Goal: Task Accomplishment & Management: Manage account settings

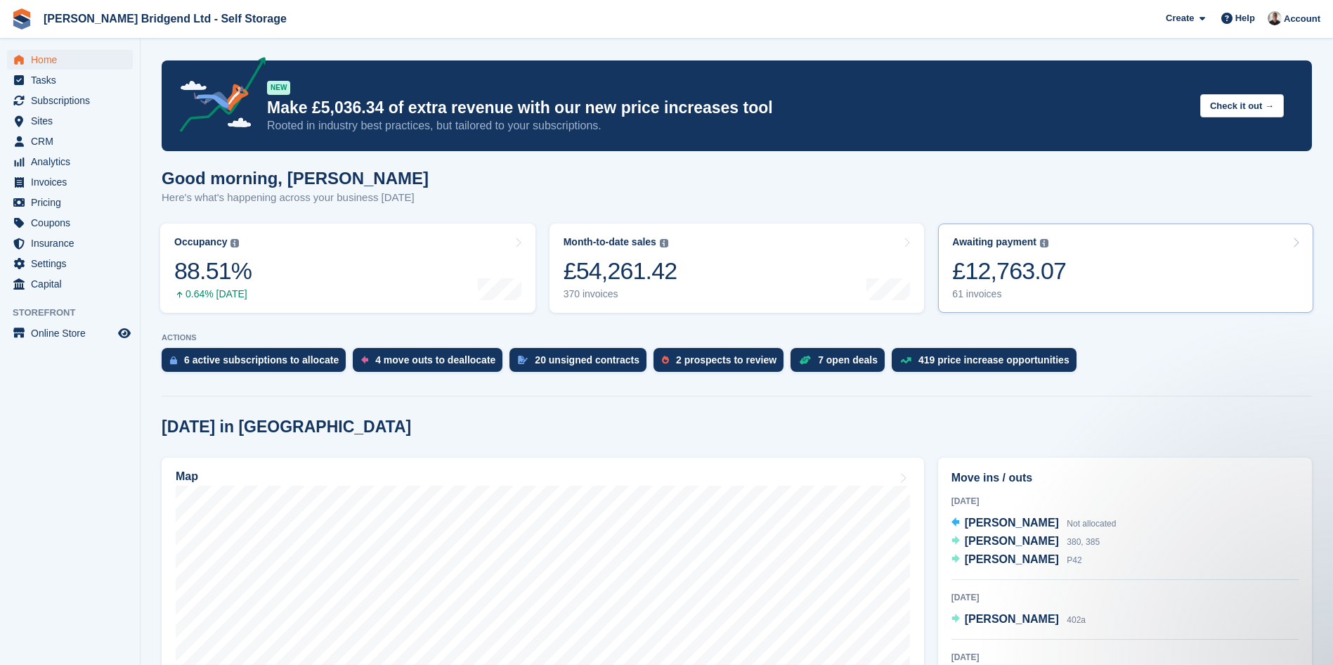
click at [1018, 291] on div "61 invoices" at bounding box center [1009, 294] width 114 height 12
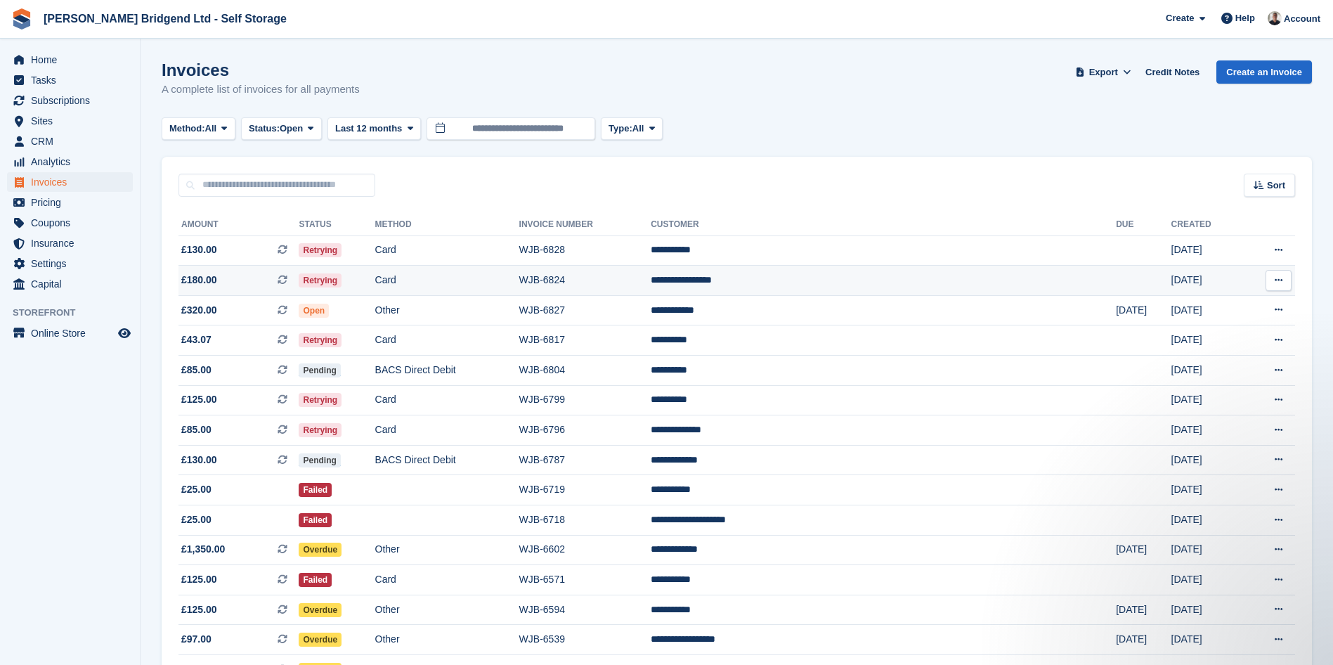
click at [878, 277] on td "**********" at bounding box center [883, 281] width 465 height 30
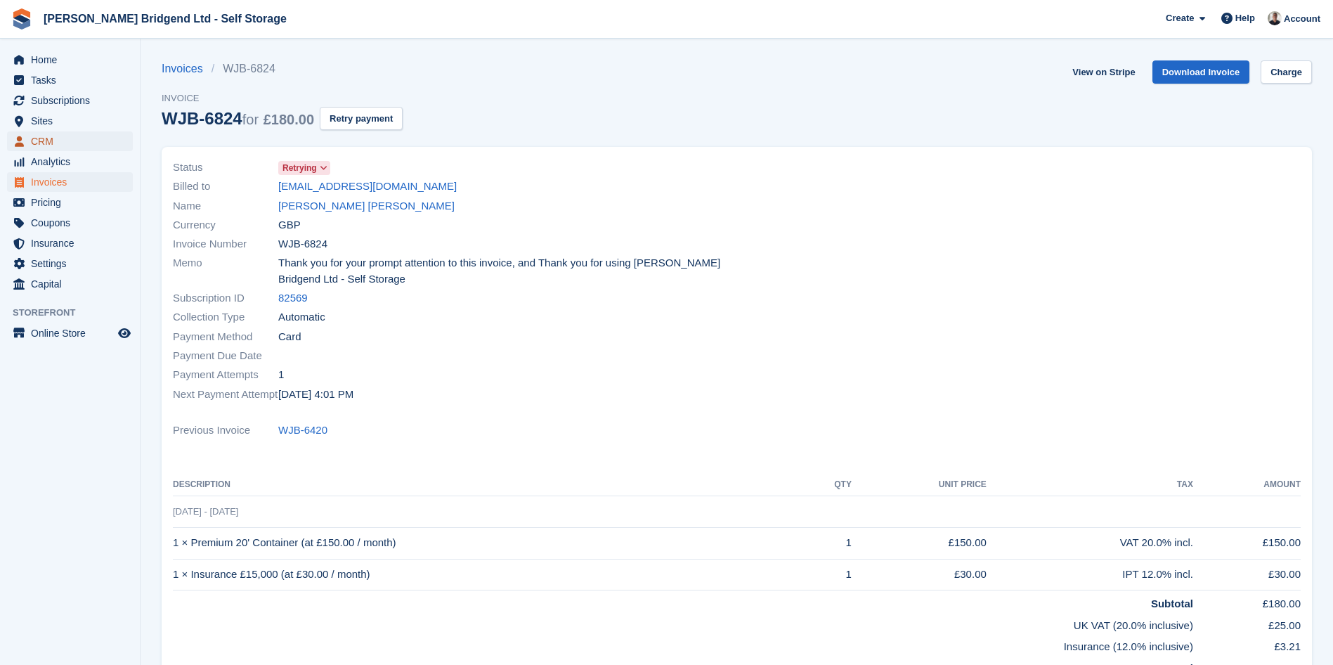
click at [67, 143] on span "CRM" at bounding box center [73, 141] width 84 height 20
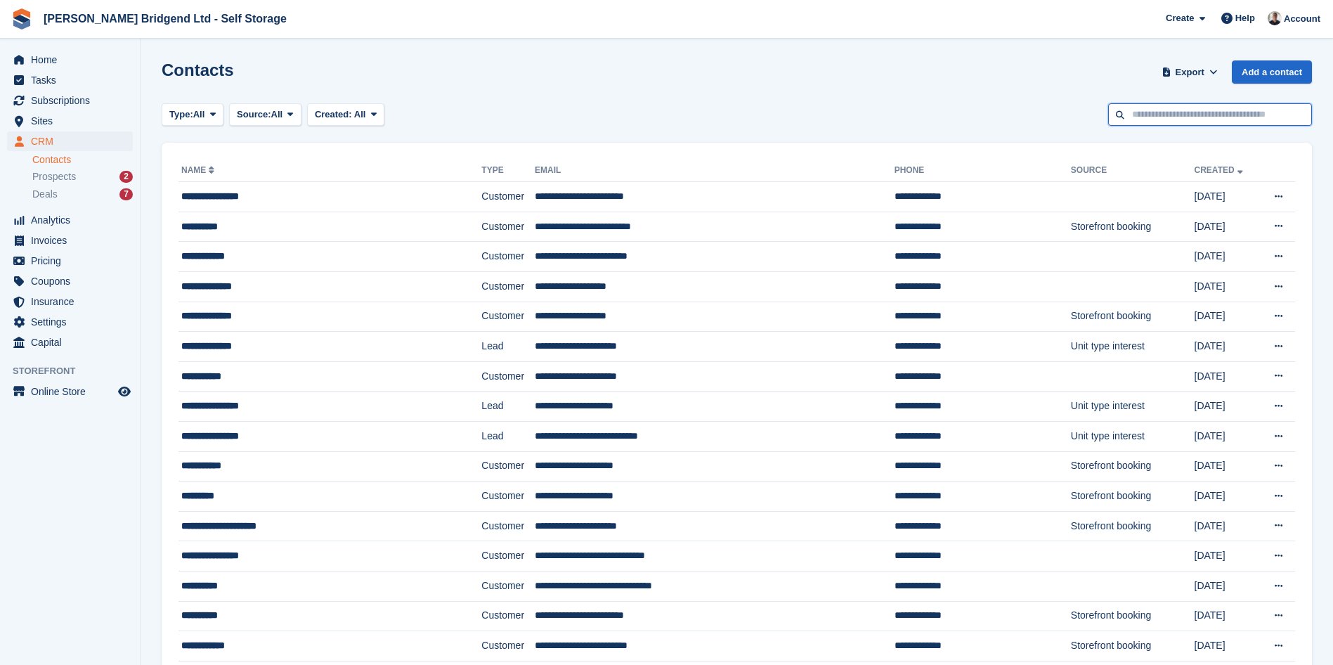
click at [1231, 118] on input "text" at bounding box center [1210, 114] width 204 height 23
type input "******"
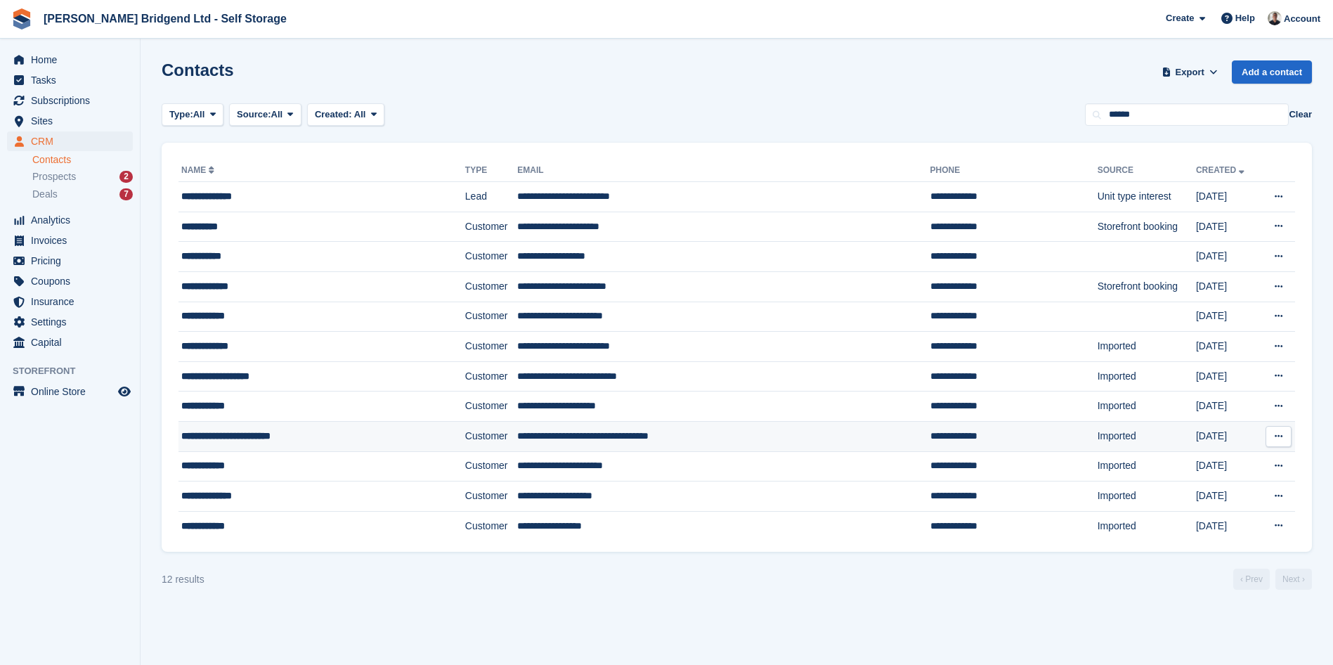
click at [362, 437] on div "**********" at bounding box center [296, 436] width 231 height 15
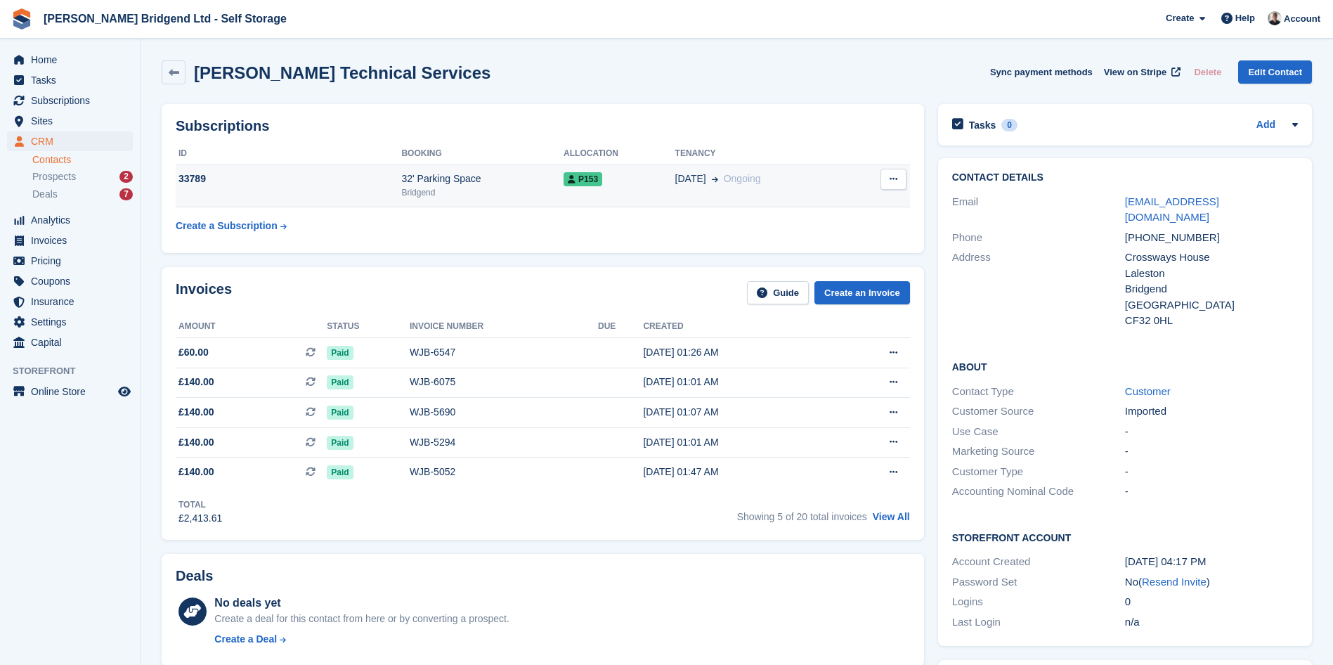
click at [512, 177] on div "32' Parking Space" at bounding box center [482, 178] width 162 height 15
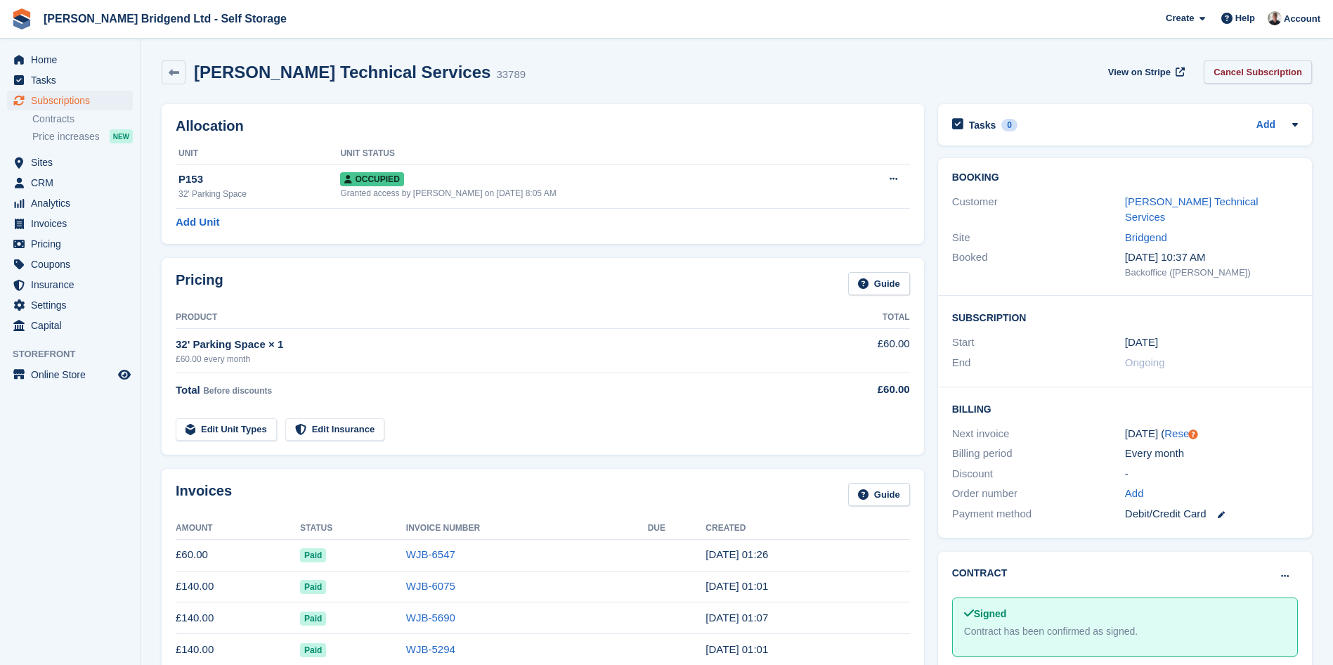
click at [1283, 66] on link "Cancel Subscription" at bounding box center [1258, 71] width 108 height 23
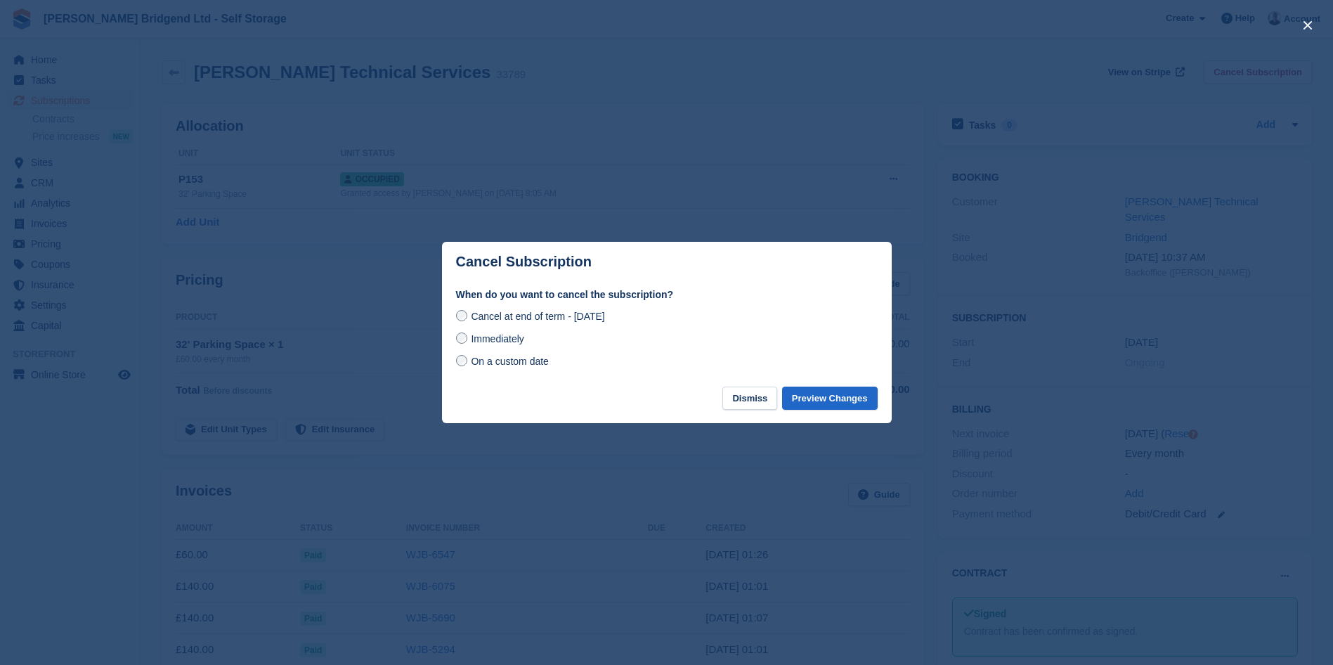
click at [498, 337] on span "Immediately" at bounding box center [497, 338] width 53 height 11
click at [823, 398] on button "Preview Changes" at bounding box center [830, 398] width 96 height 23
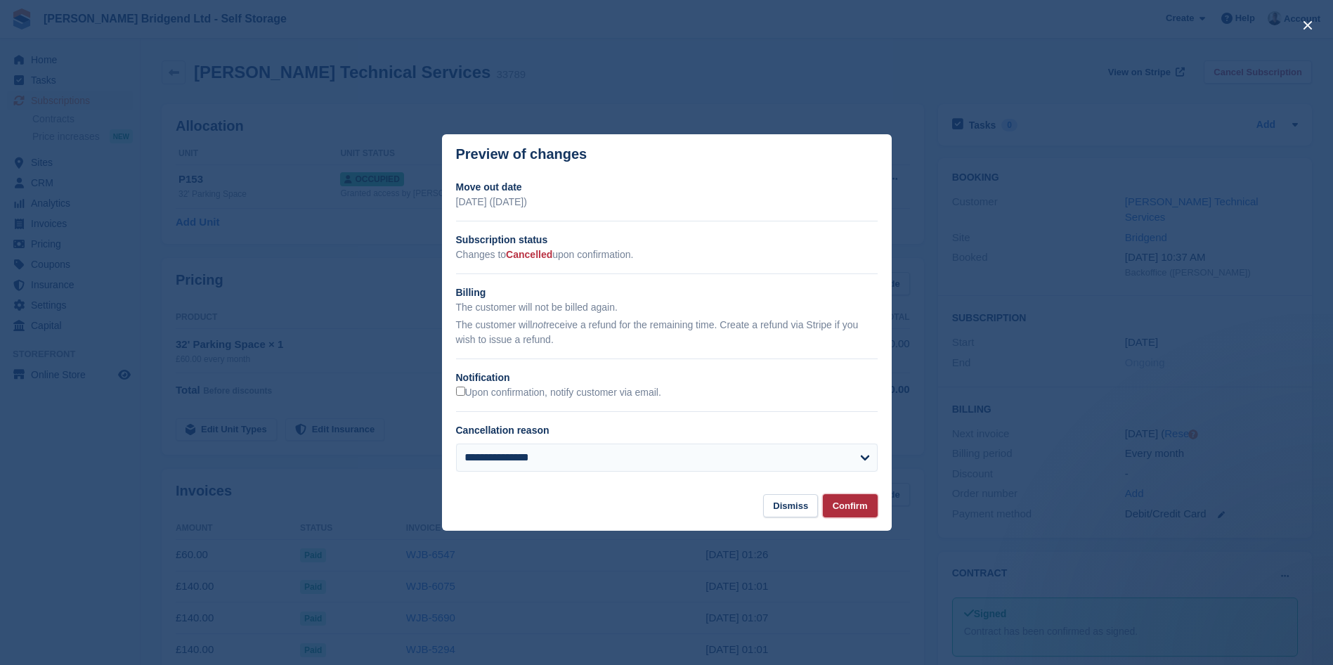
click at [848, 507] on button "Confirm" at bounding box center [850, 505] width 55 height 23
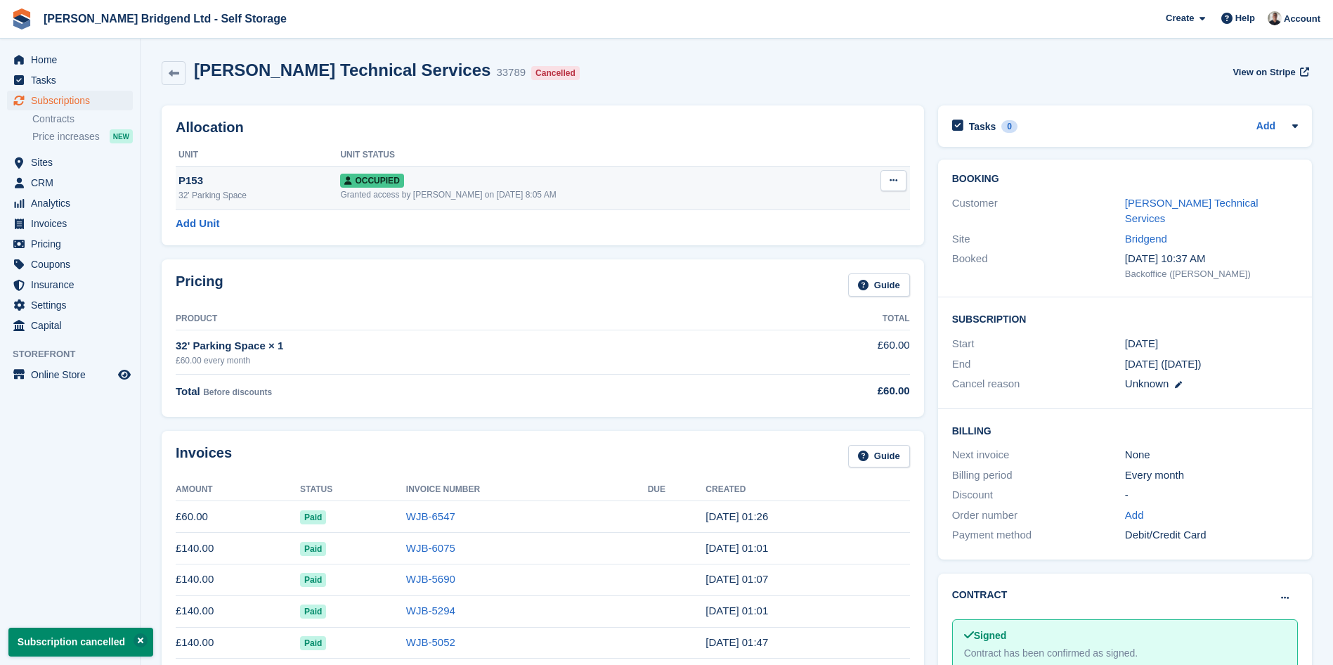
click at [892, 188] on button at bounding box center [894, 180] width 26 height 21
click at [828, 257] on p "Deallocate" at bounding box center [839, 256] width 122 height 18
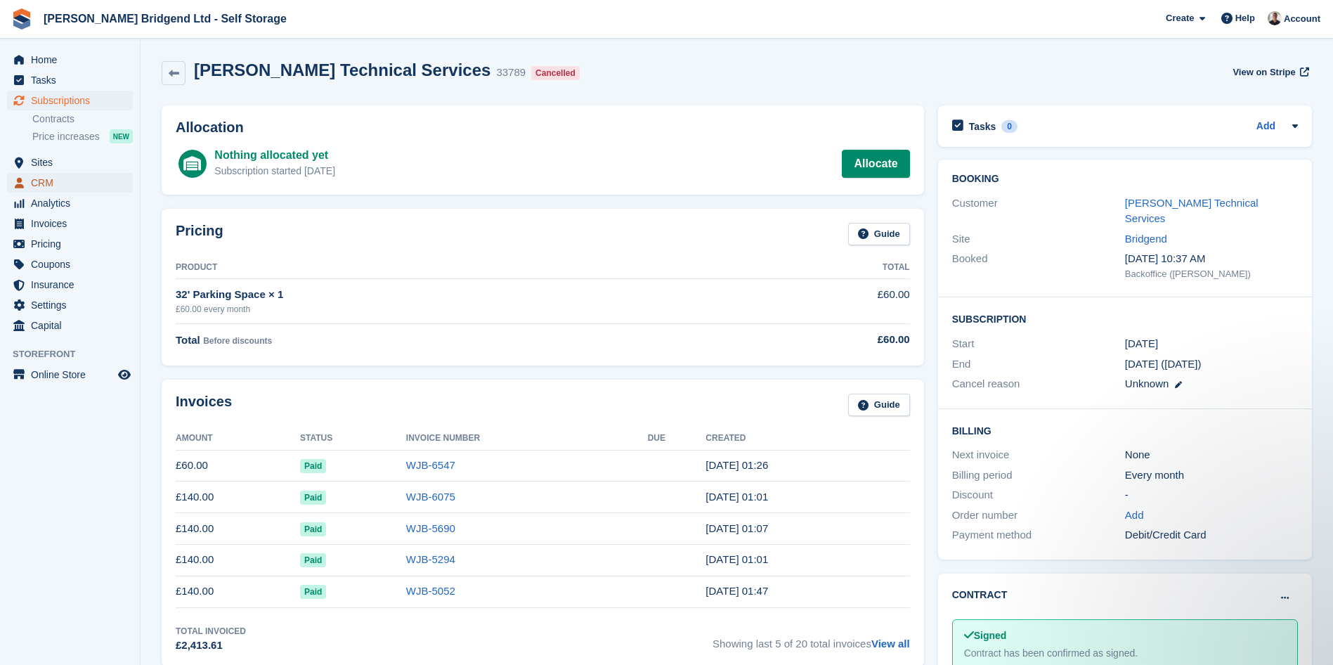
click at [73, 177] on span "CRM" at bounding box center [73, 183] width 84 height 20
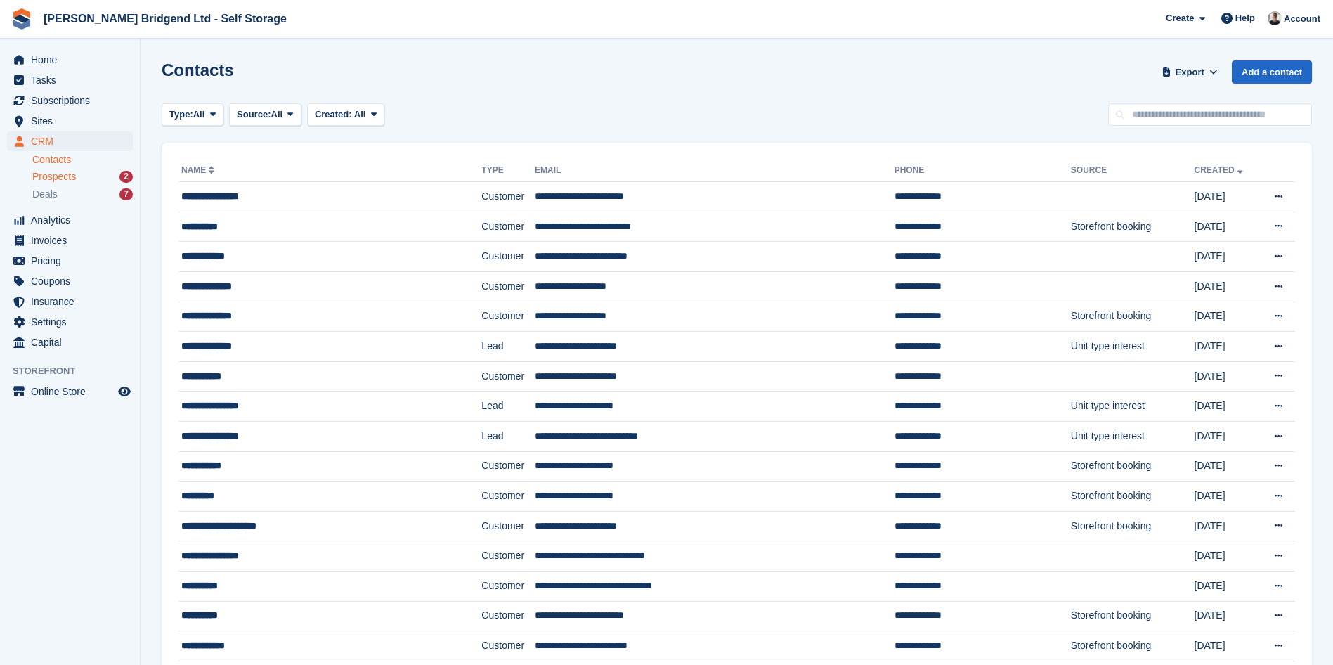
click at [95, 173] on div "Prospects 2" at bounding box center [82, 176] width 100 height 13
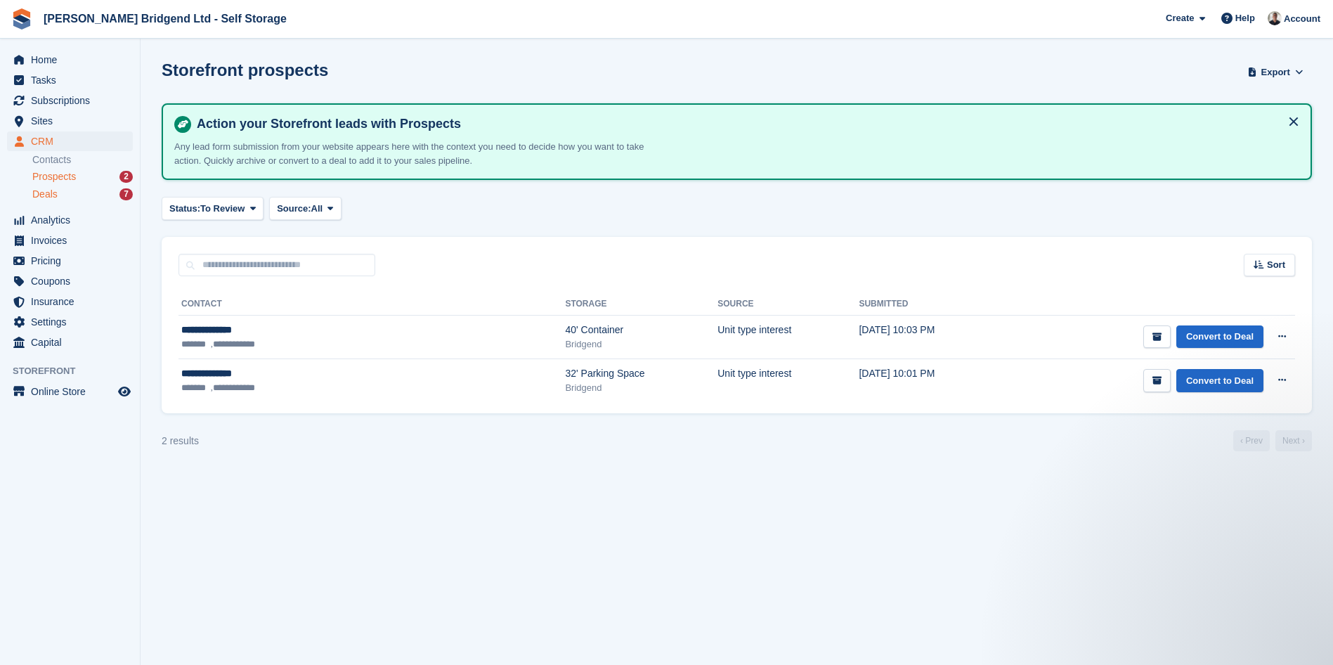
click at [72, 192] on div "Deals 7" at bounding box center [82, 194] width 100 height 13
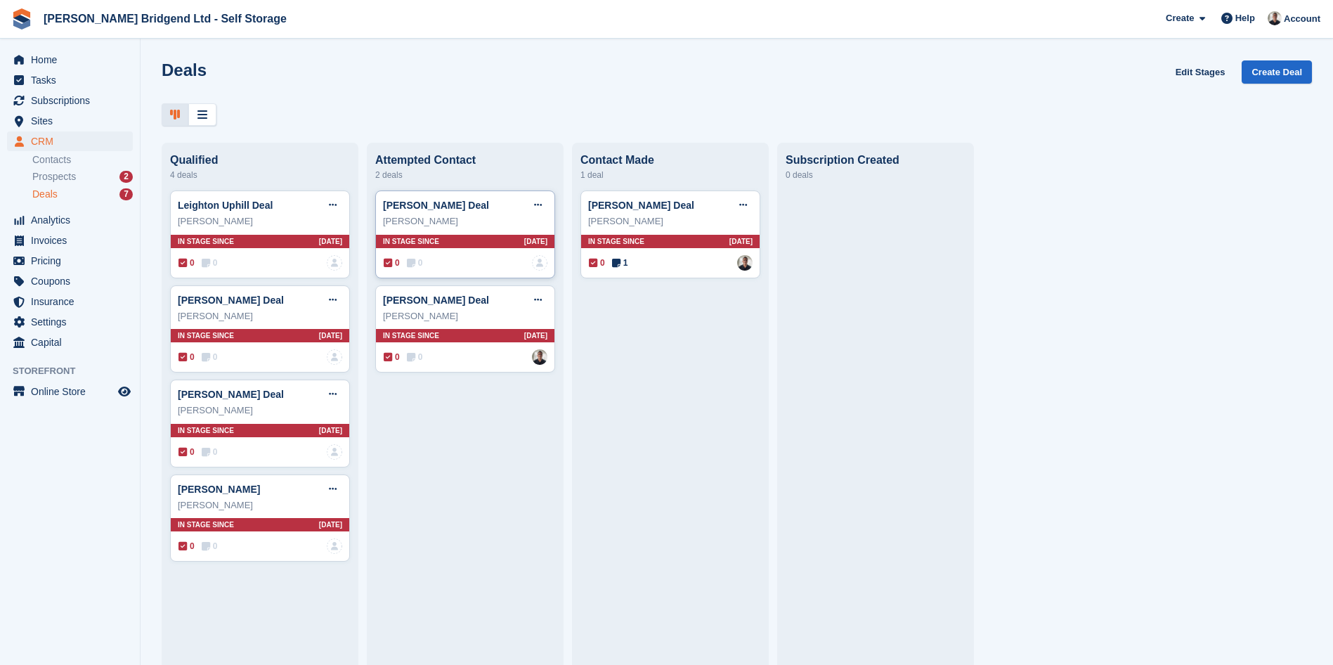
click at [467, 228] on div "Geraint Wallis" at bounding box center [465, 221] width 164 height 14
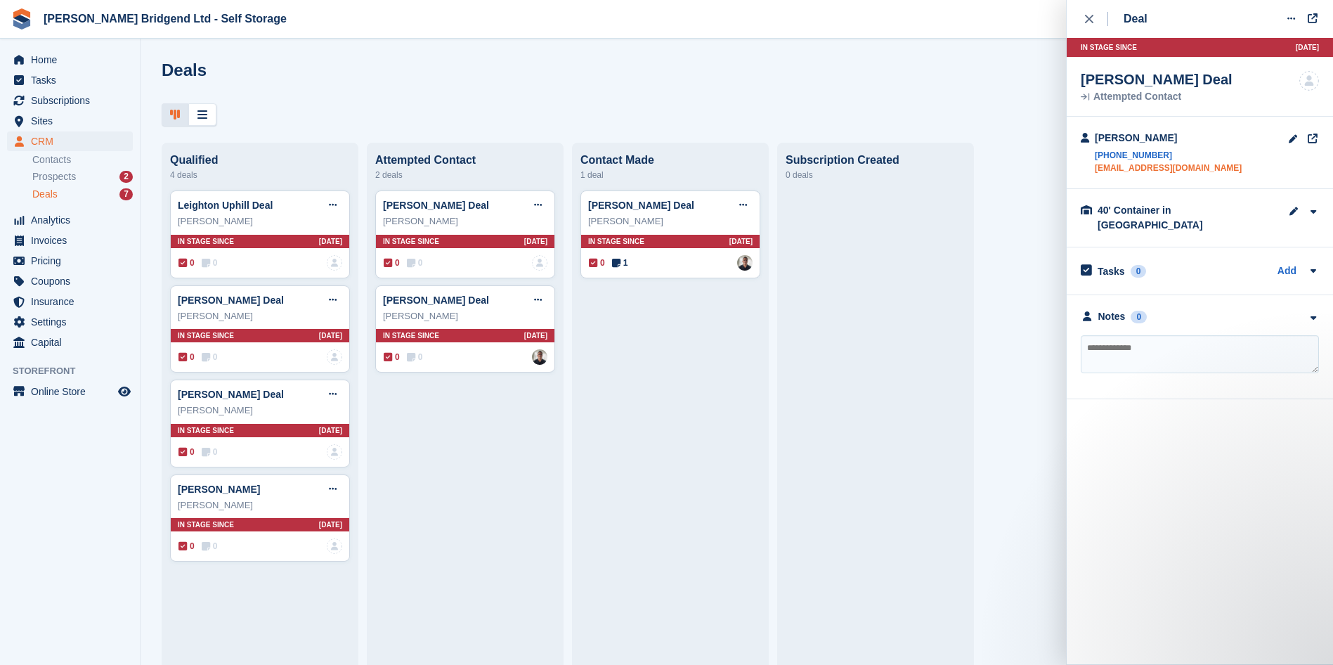
click at [1157, 174] on link "geraintwallis@gmail.com" at bounding box center [1168, 168] width 147 height 13
click at [61, 63] on span "Home" at bounding box center [73, 60] width 84 height 20
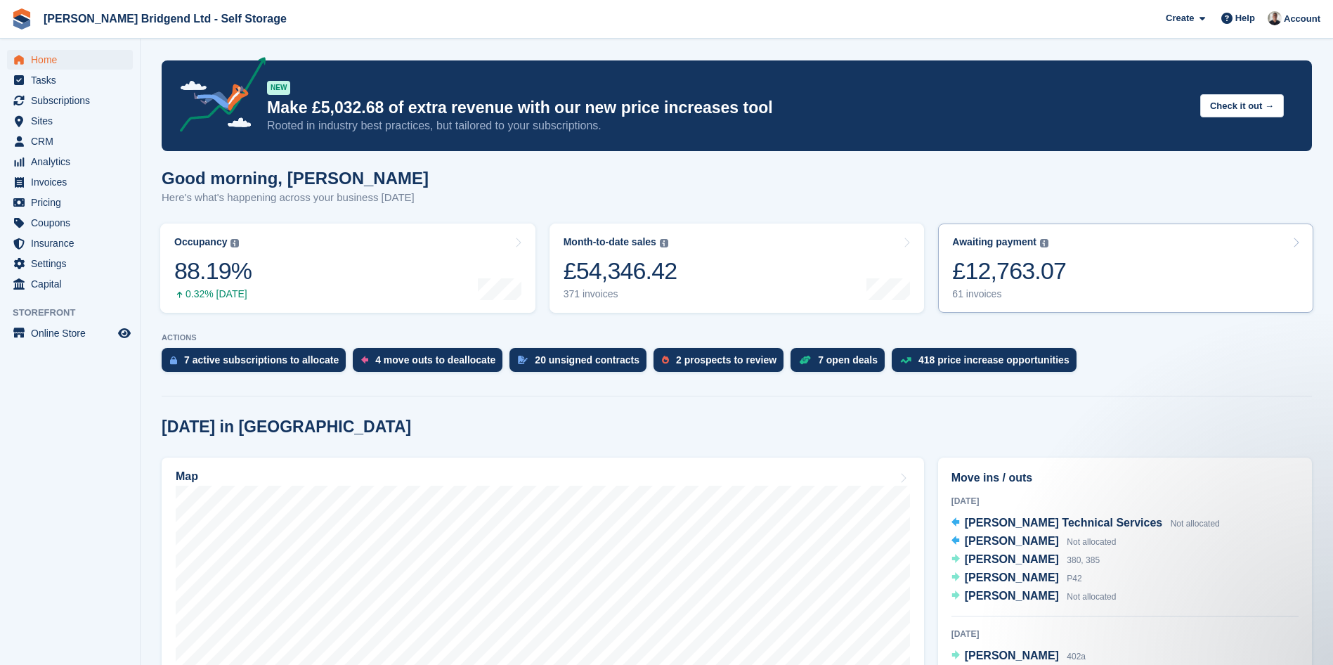
click at [1035, 299] on div "61 invoices" at bounding box center [1009, 294] width 114 height 12
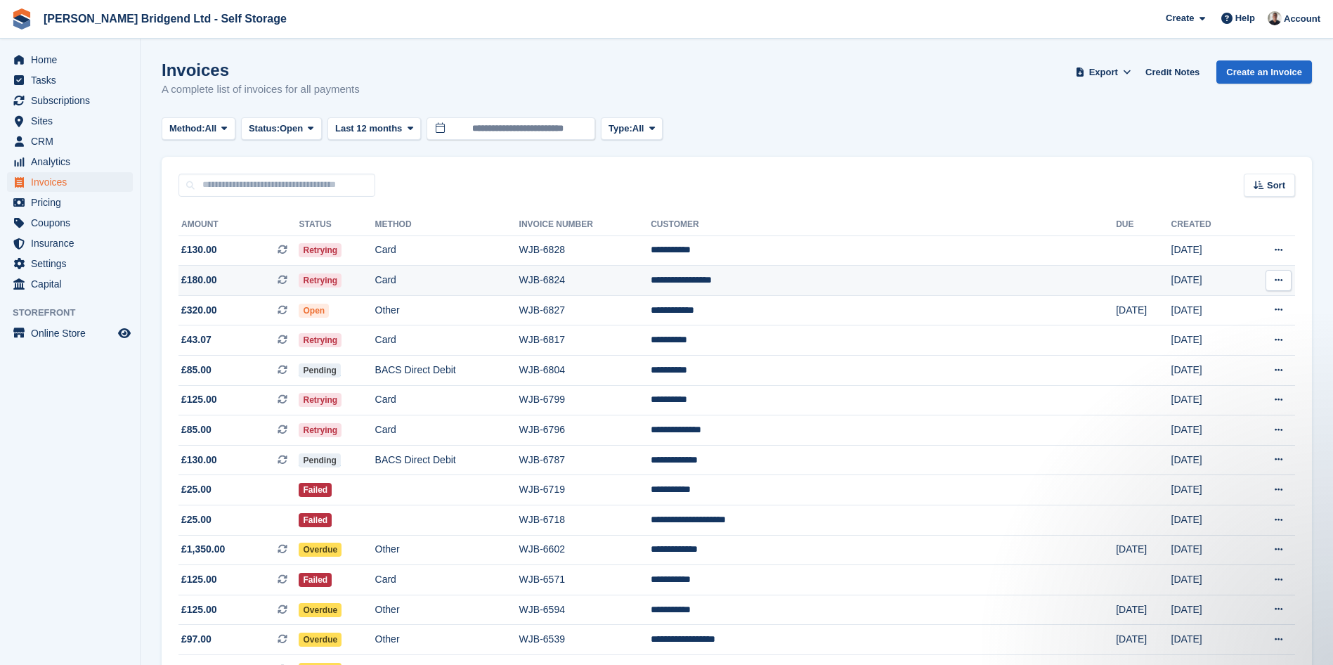
click at [651, 283] on td "WJB-6824" at bounding box center [585, 281] width 132 height 30
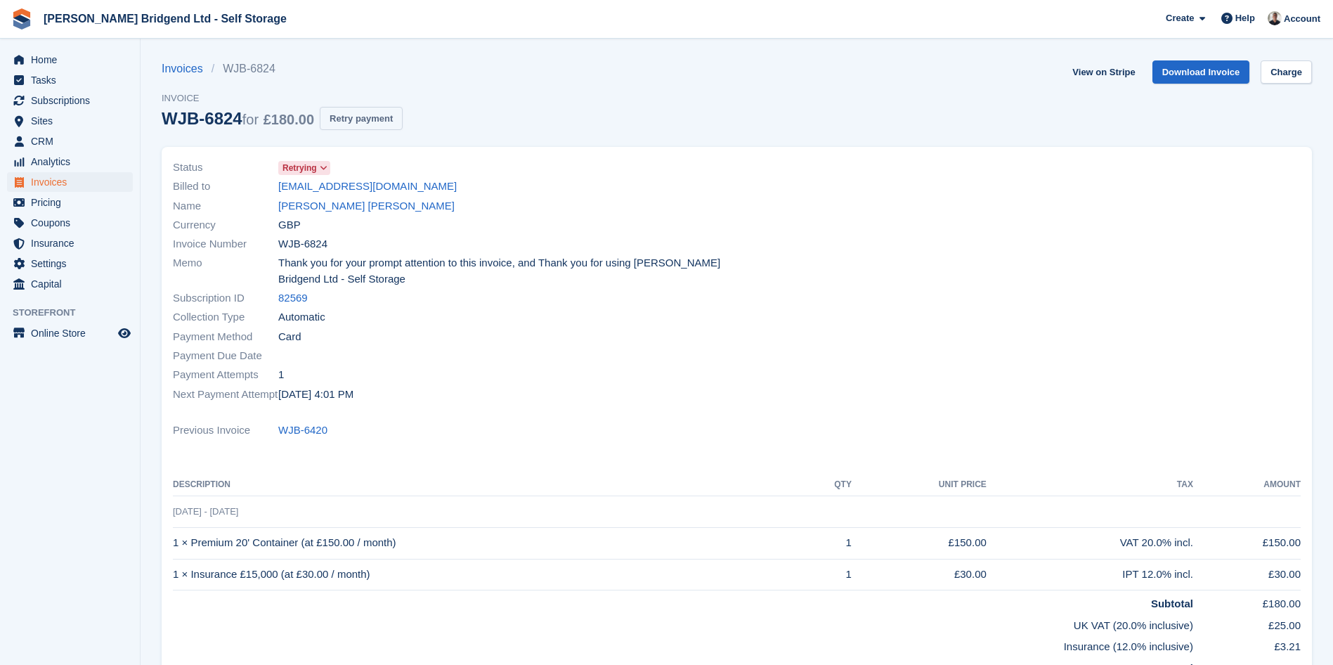
click at [382, 118] on button "Retry payment" at bounding box center [361, 118] width 83 height 23
click at [410, 192] on link "[EMAIL_ADDRESS][DOMAIN_NAME]" at bounding box center [367, 186] width 178 height 16
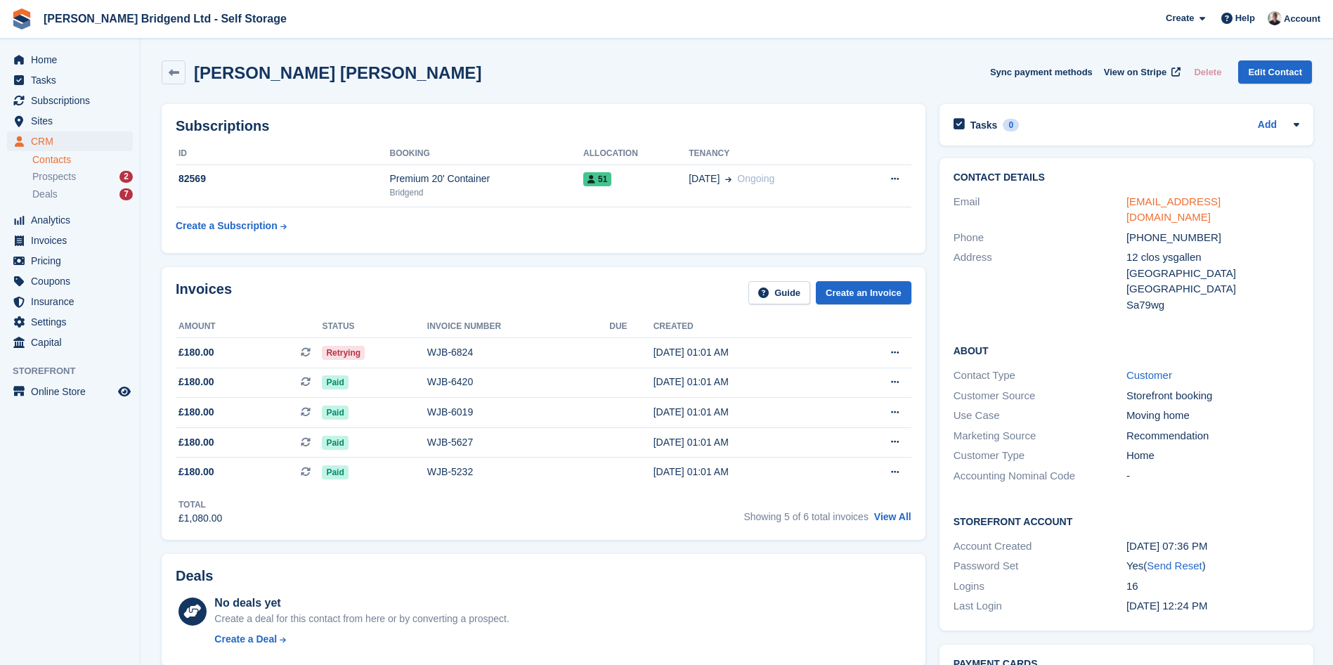
click at [1161, 197] on link "[EMAIL_ADDRESS][DOMAIN_NAME]" at bounding box center [1174, 209] width 94 height 28
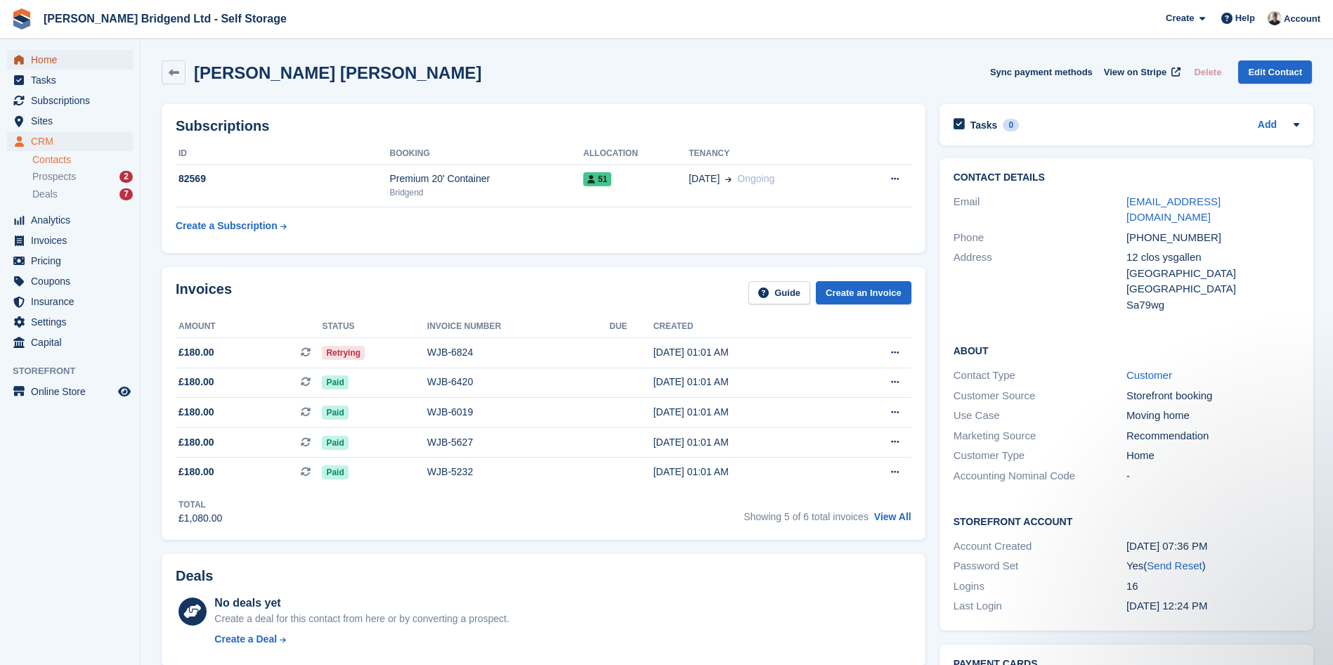
click at [79, 63] on span "Home" at bounding box center [73, 60] width 84 height 20
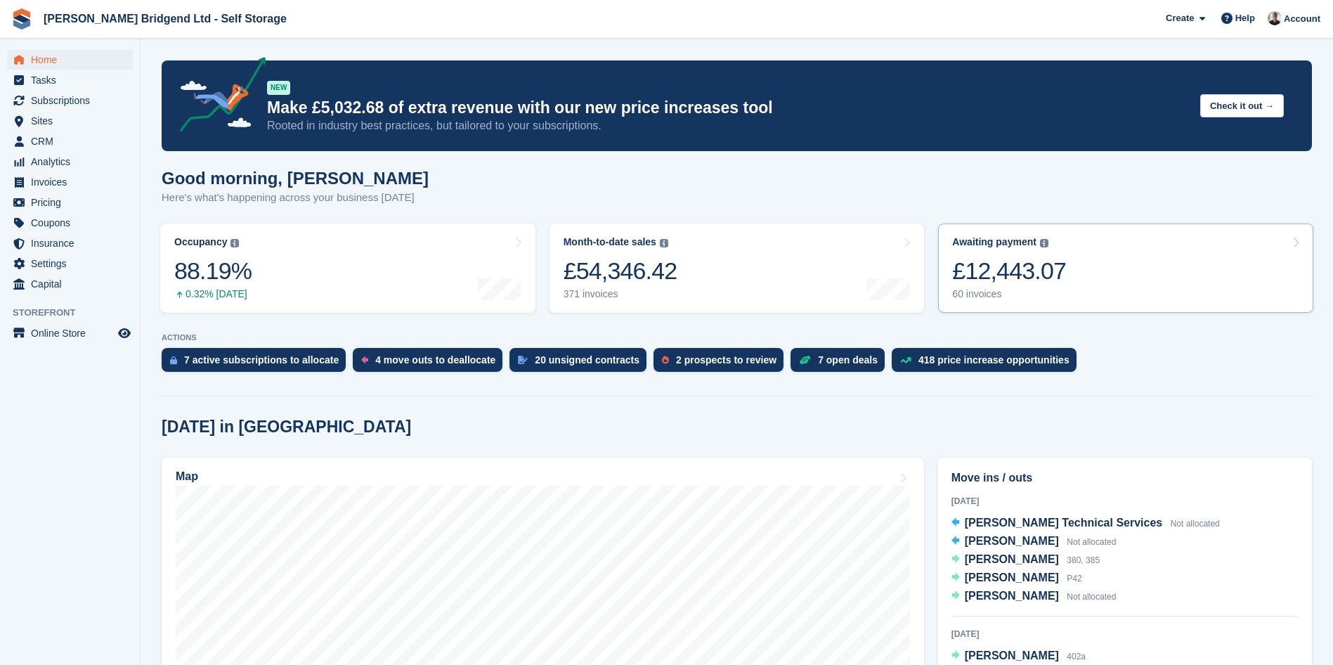
click at [1089, 281] on link "Awaiting payment The total outstanding balance on all open invoices. £12,443.07…" at bounding box center [1125, 267] width 375 height 89
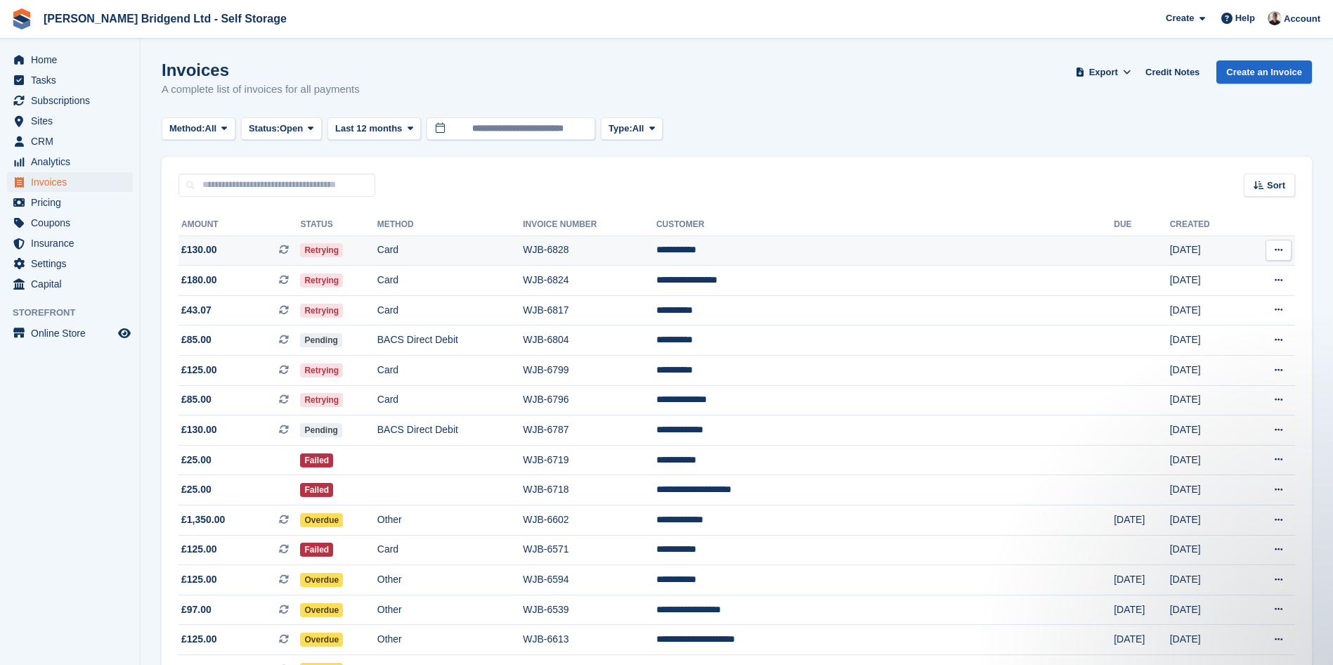
click at [788, 257] on td "**********" at bounding box center [884, 250] width 457 height 30
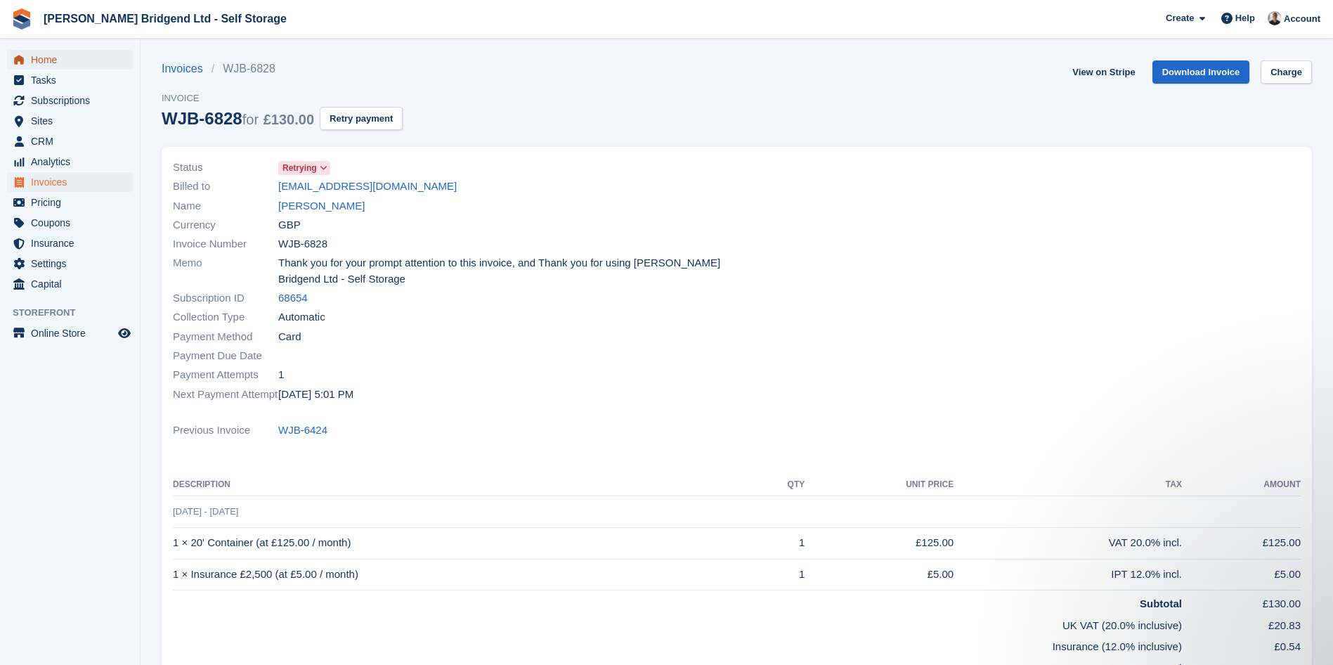
click at [65, 65] on span "Home" at bounding box center [73, 60] width 84 height 20
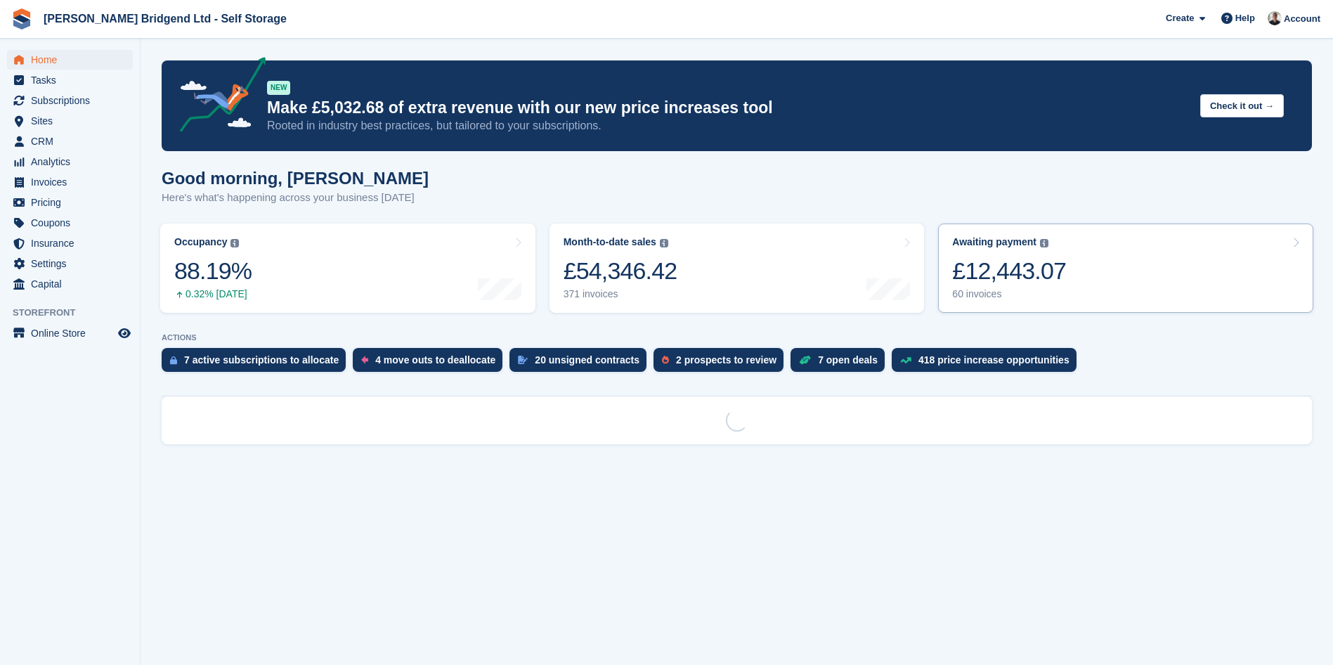
click at [1137, 282] on link "Awaiting payment The total outstanding balance on all open invoices. £12,443.07…" at bounding box center [1125, 267] width 375 height 89
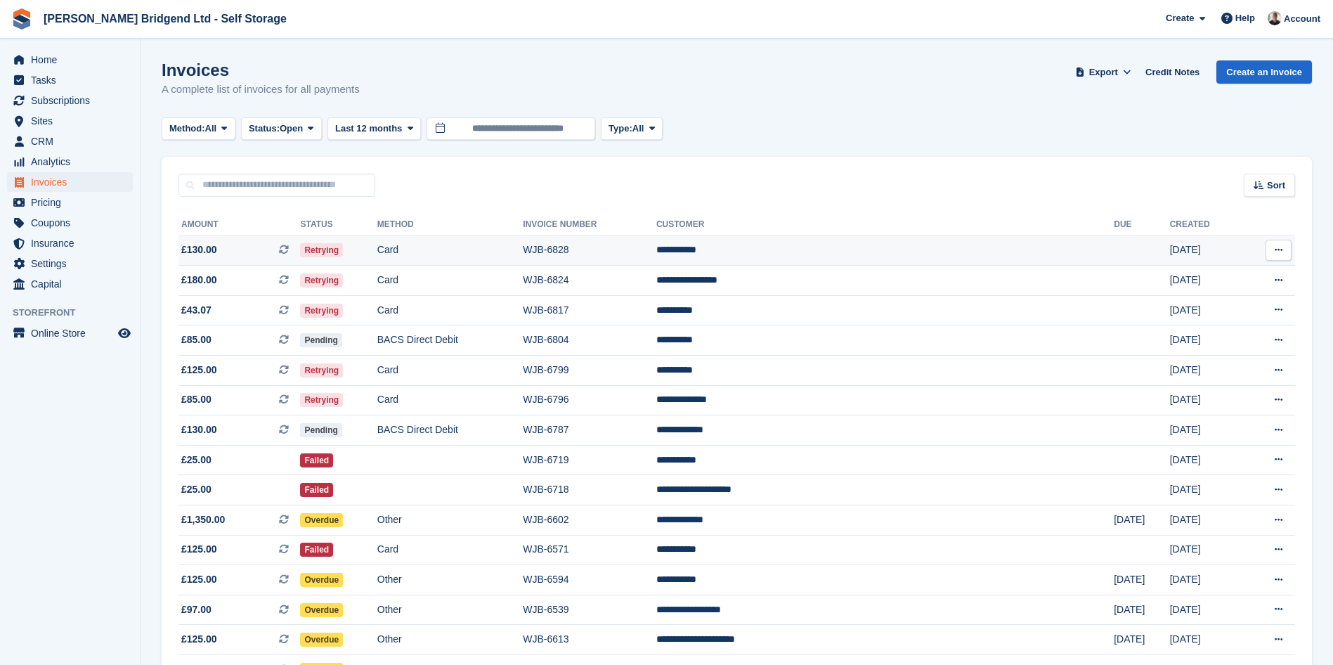
click at [871, 252] on td "**********" at bounding box center [884, 250] width 457 height 30
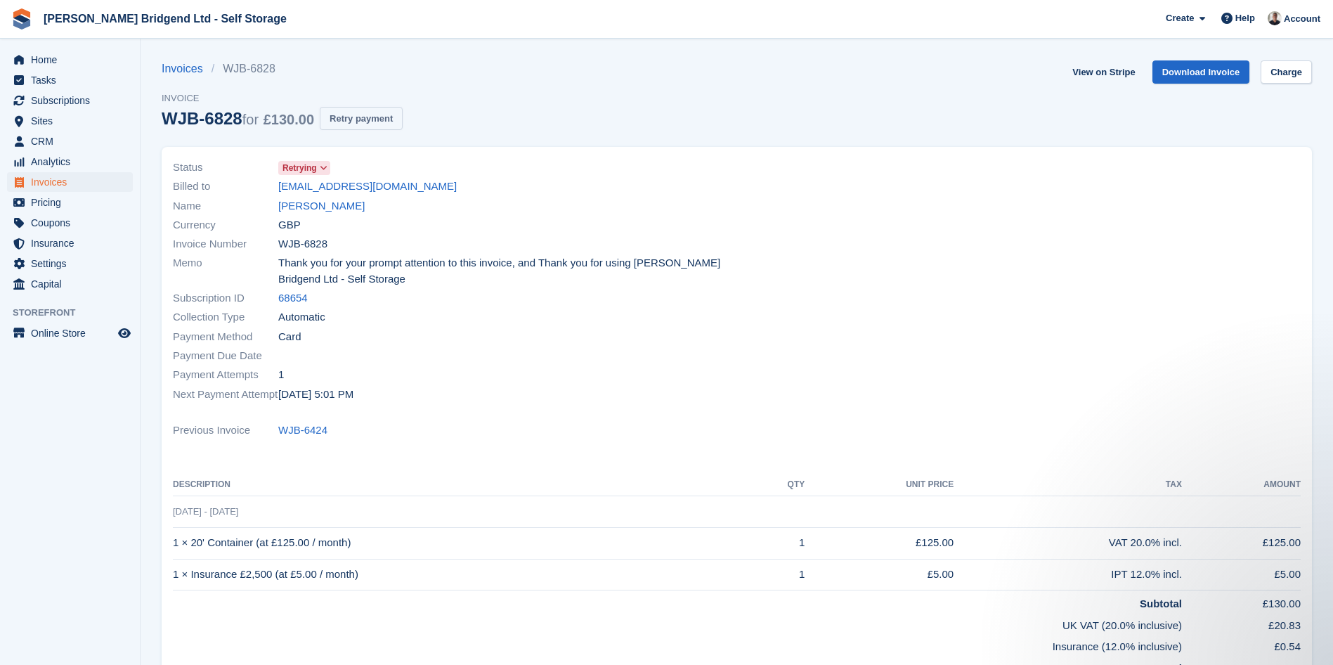
click at [391, 112] on button "Retry payment" at bounding box center [361, 118] width 83 height 23
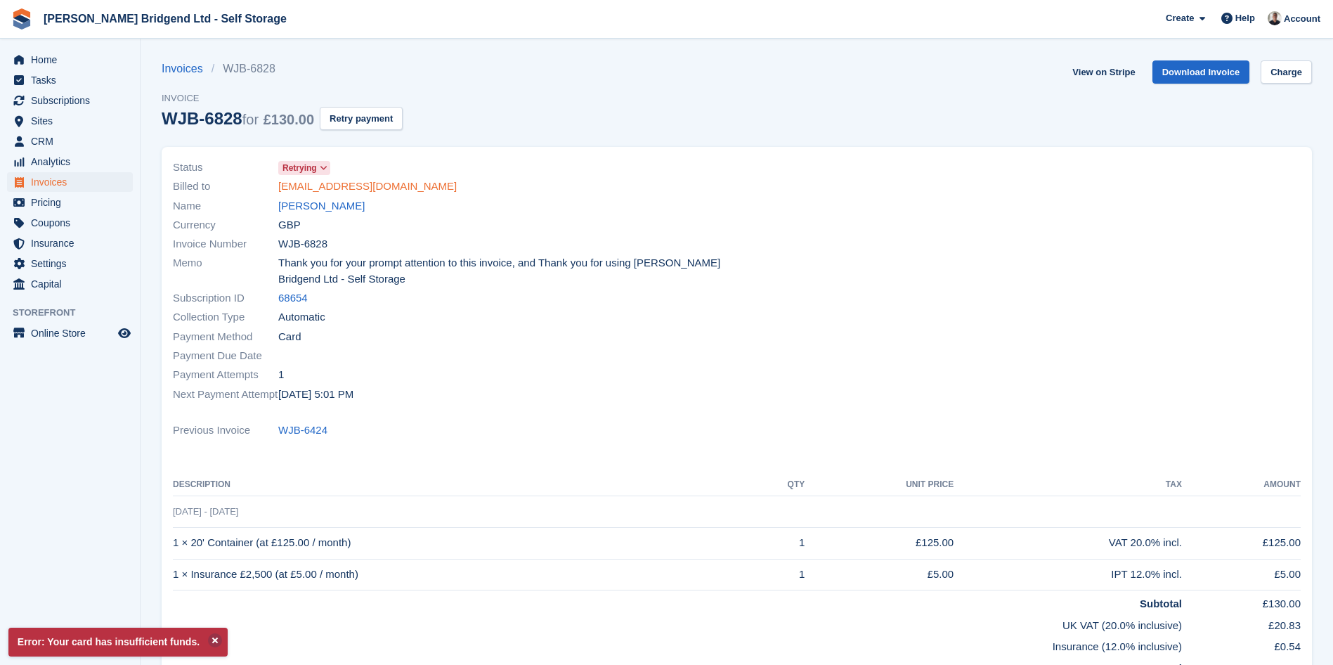
click at [356, 183] on link "chloemjones2002@live.com" at bounding box center [367, 186] width 178 height 16
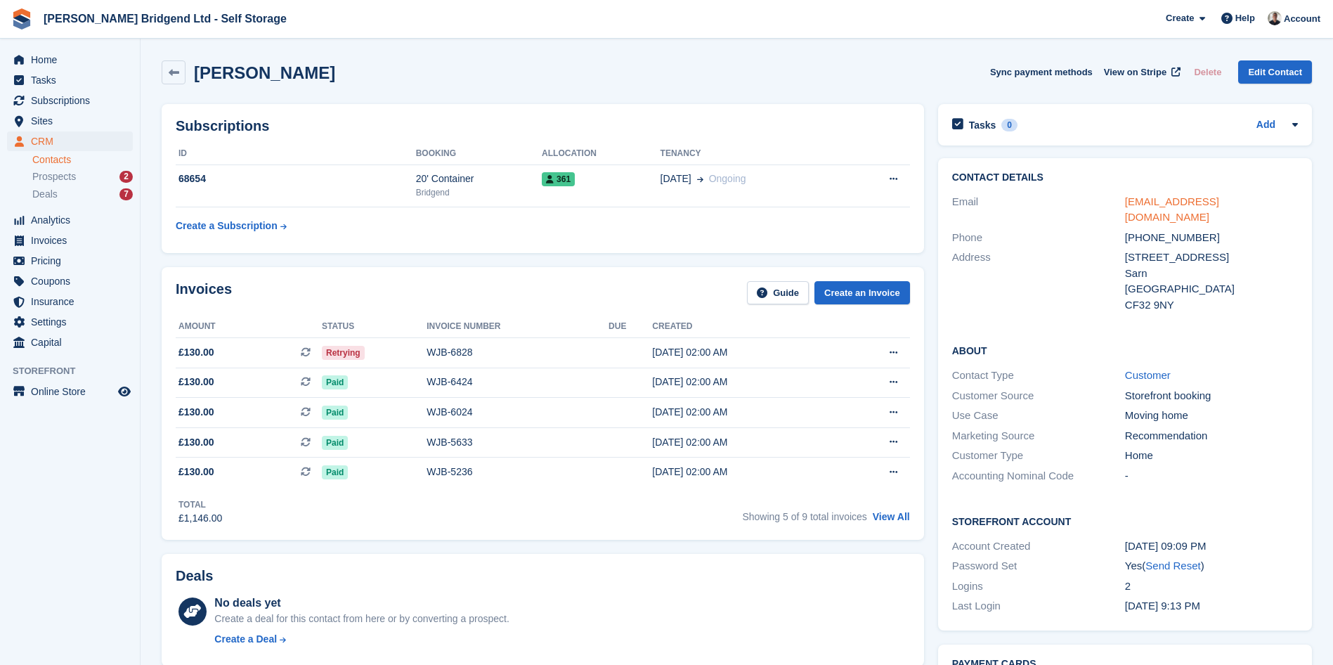
click at [1206, 203] on link "chloemjones2002@live.com" at bounding box center [1172, 209] width 94 height 28
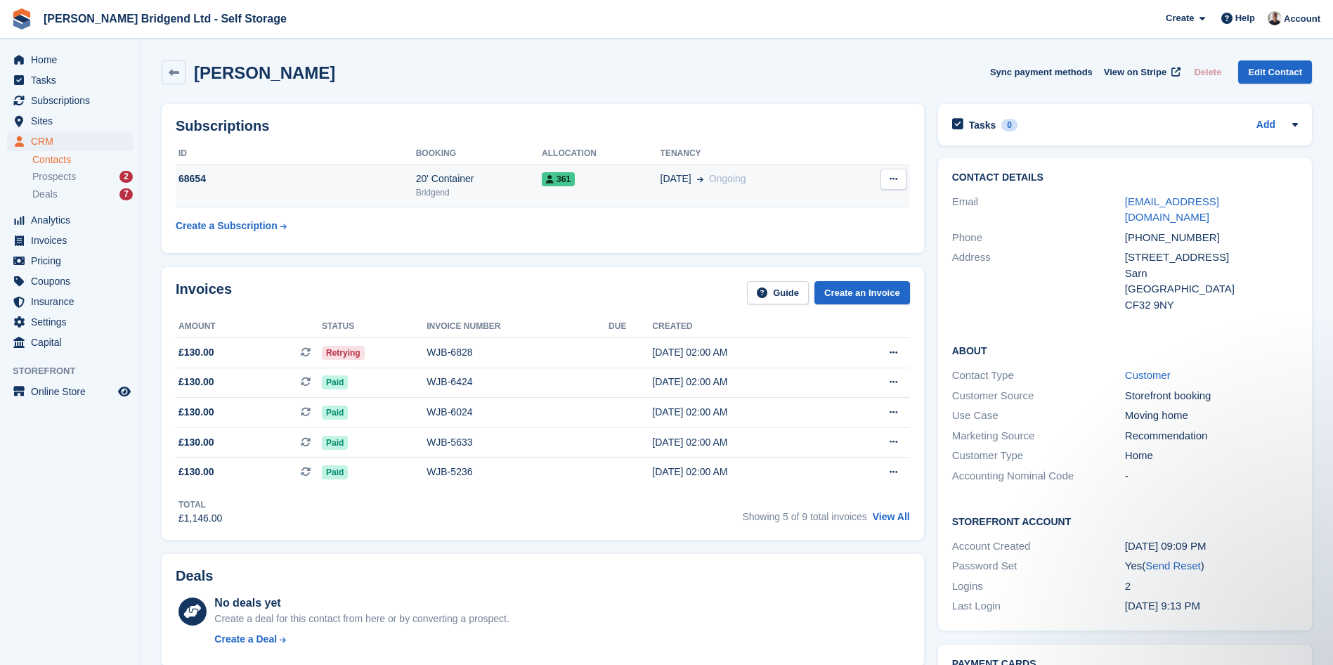
click at [691, 170] on td "25 Jan Ongoing" at bounding box center [754, 185] width 186 height 43
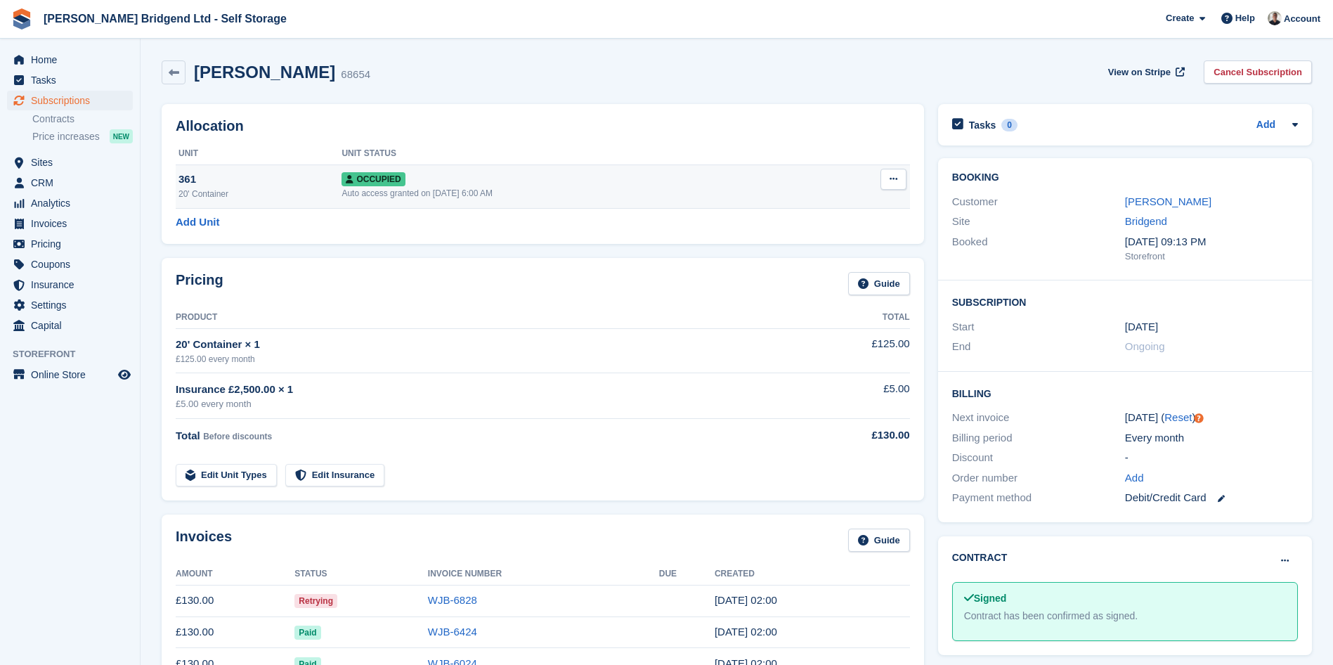
click at [893, 175] on icon at bounding box center [894, 178] width 8 height 9
click at [838, 200] on p "Overlock" at bounding box center [839, 206] width 122 height 18
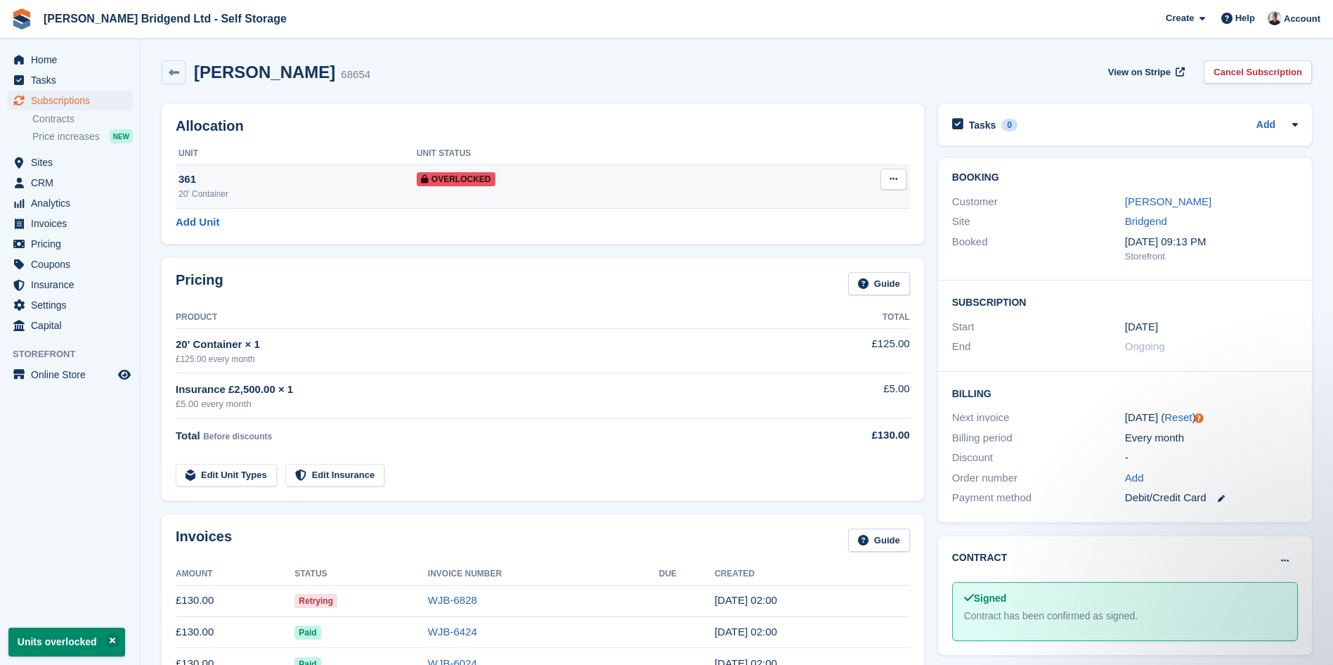
click at [555, 178] on div "Overlocked" at bounding box center [596, 178] width 358 height 15
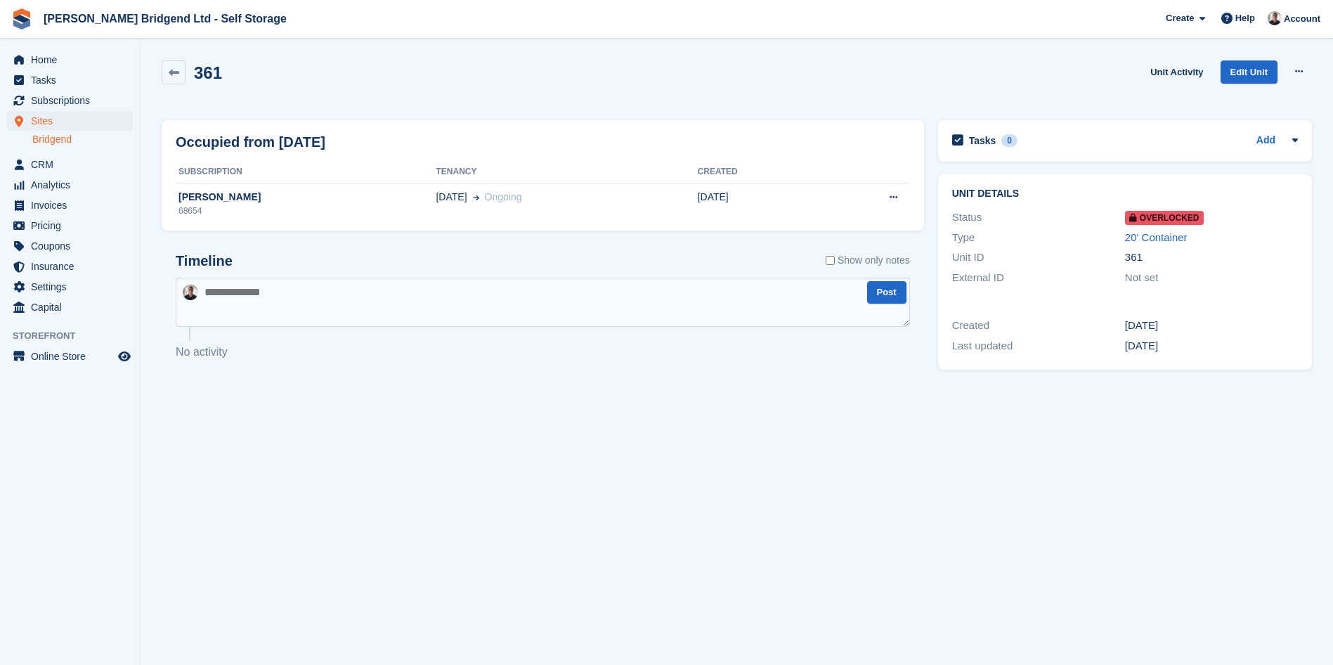
click at [384, 290] on textarea at bounding box center [543, 302] width 734 height 49
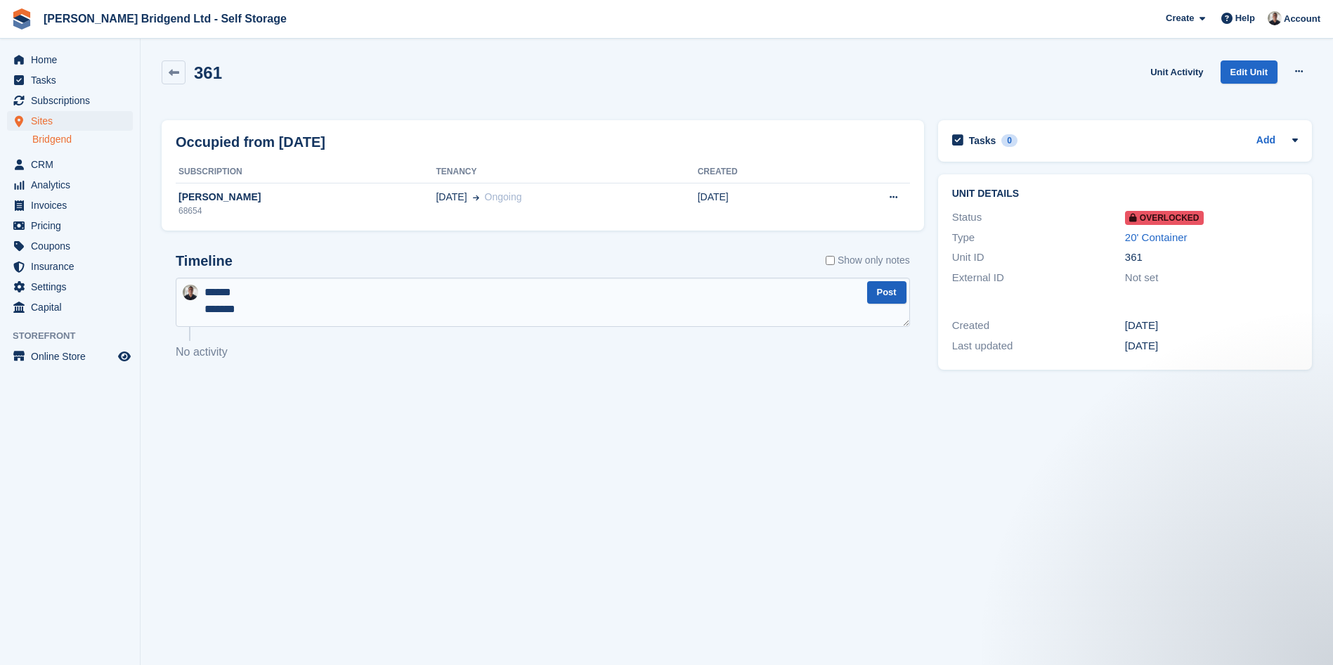
type textarea "****** *******"
click at [889, 297] on button "Post" at bounding box center [886, 292] width 39 height 23
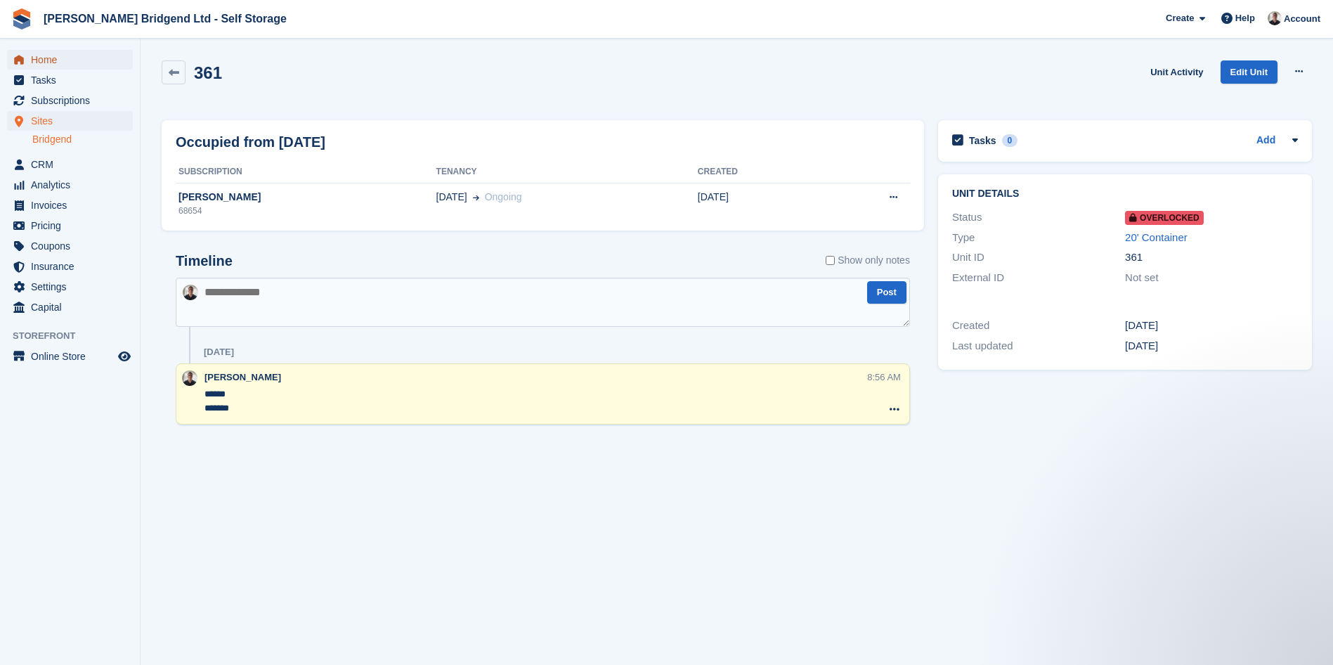
click at [66, 57] on span "Home" at bounding box center [73, 60] width 84 height 20
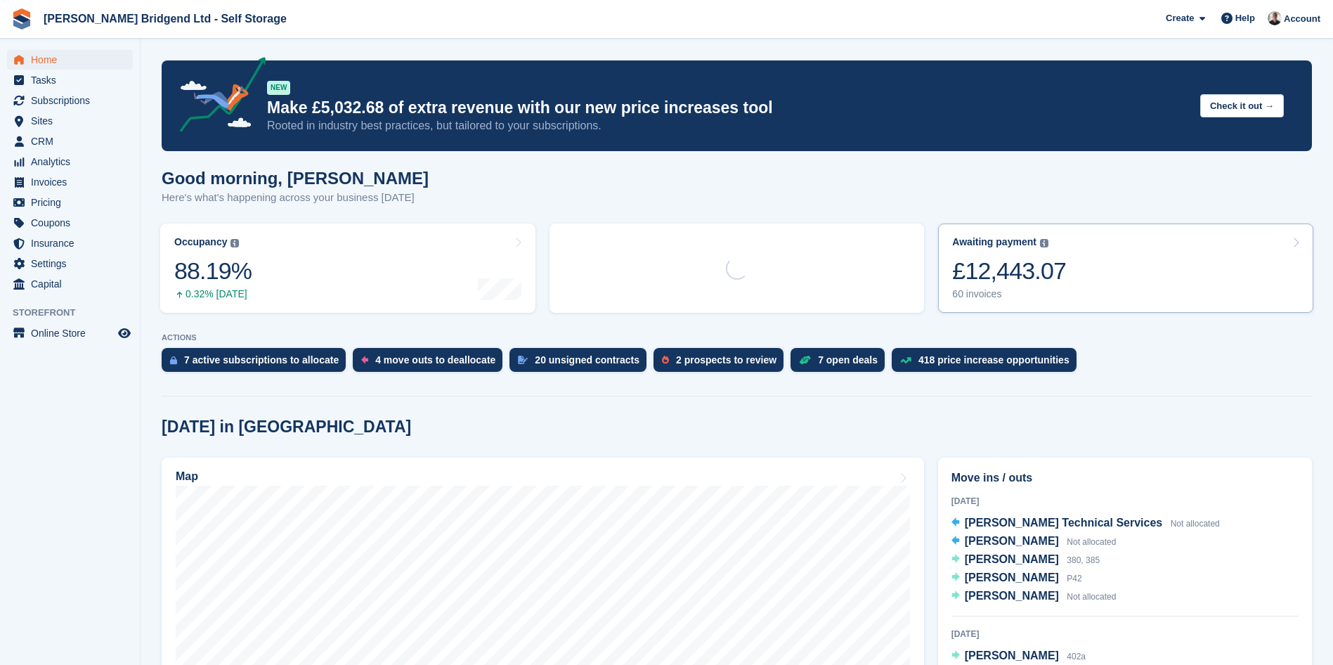
click at [1111, 262] on link "Awaiting payment The total outstanding balance on all open invoices. £12,443.07…" at bounding box center [1125, 267] width 375 height 89
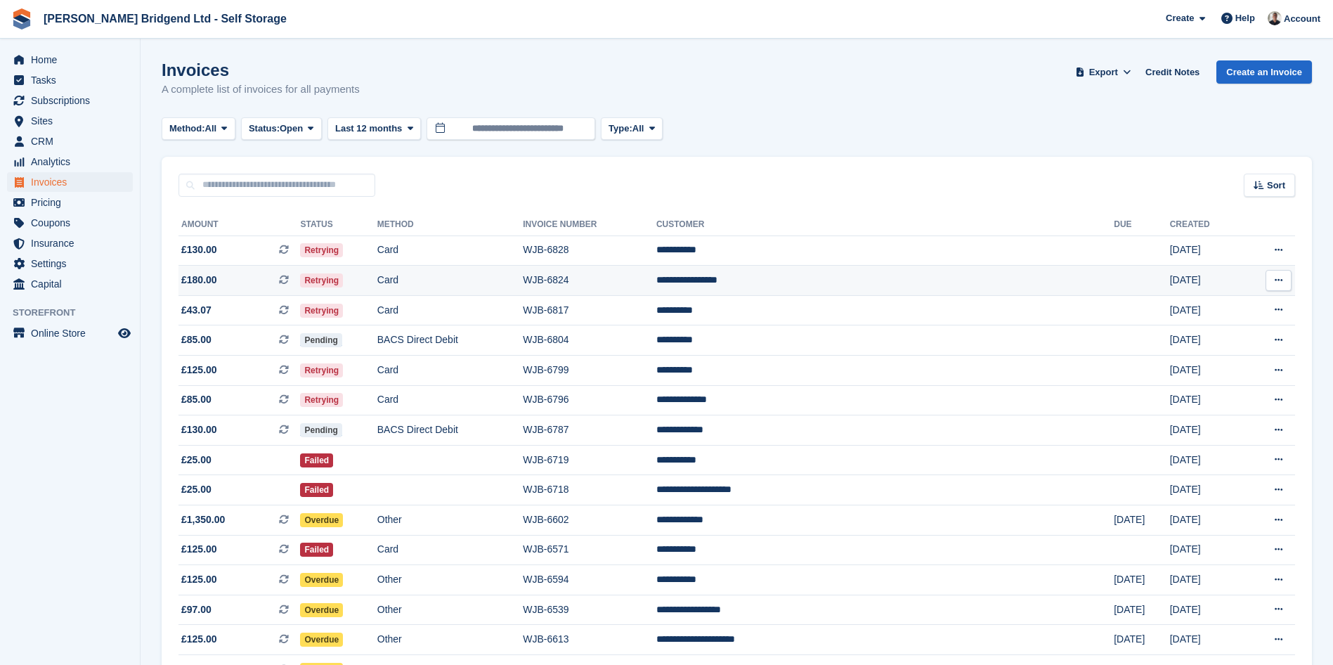
click at [656, 285] on td "WJB-6824" at bounding box center [590, 281] width 134 height 30
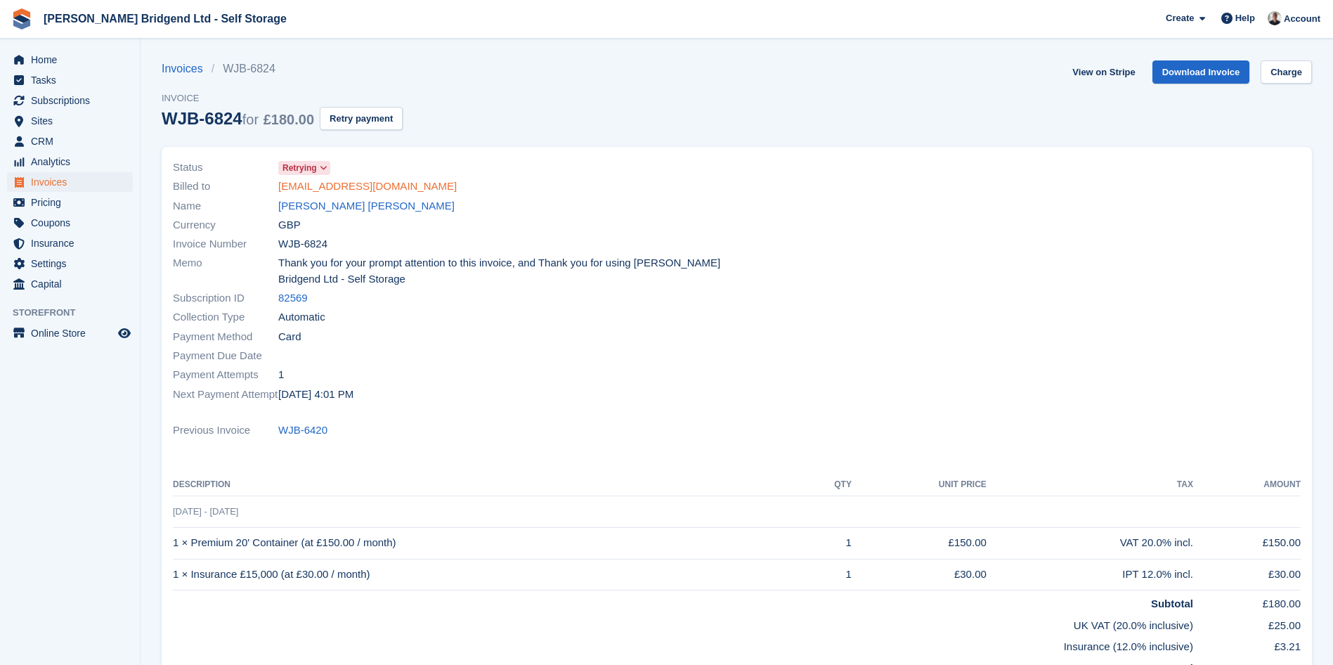
click at [322, 183] on link "[EMAIL_ADDRESS][DOMAIN_NAME]" at bounding box center [367, 186] width 178 height 16
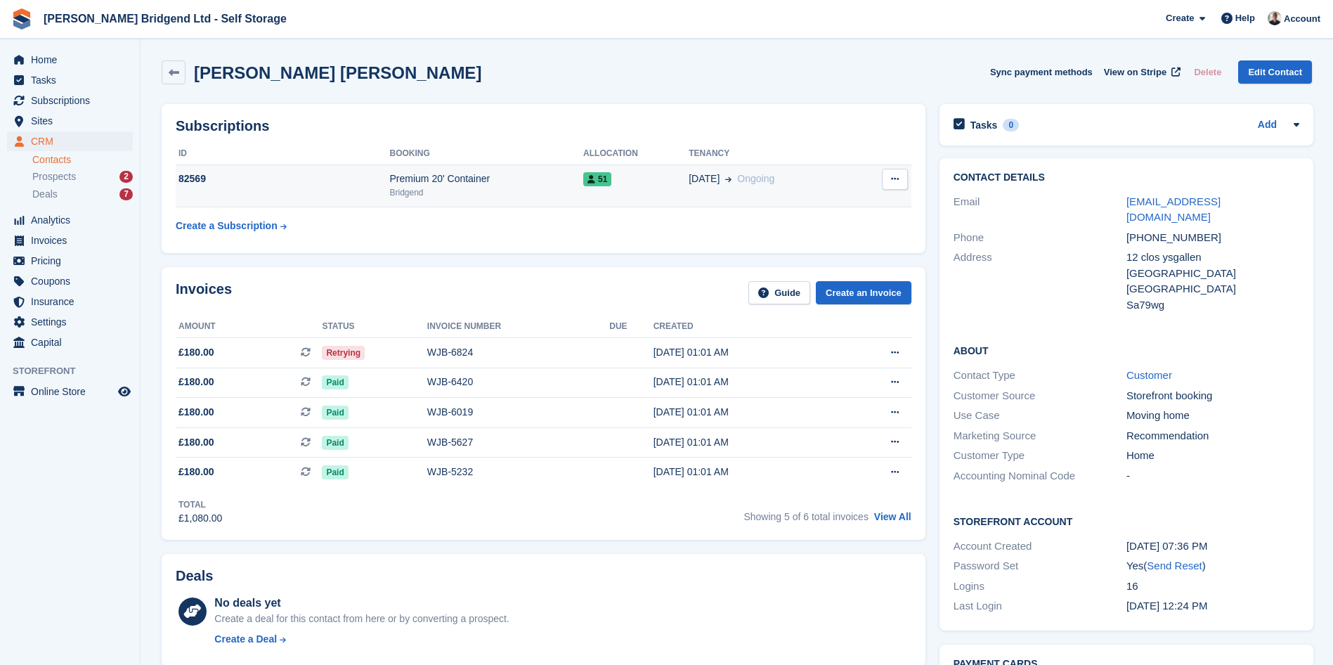
click at [635, 194] on td "51" at bounding box center [635, 185] width 105 height 43
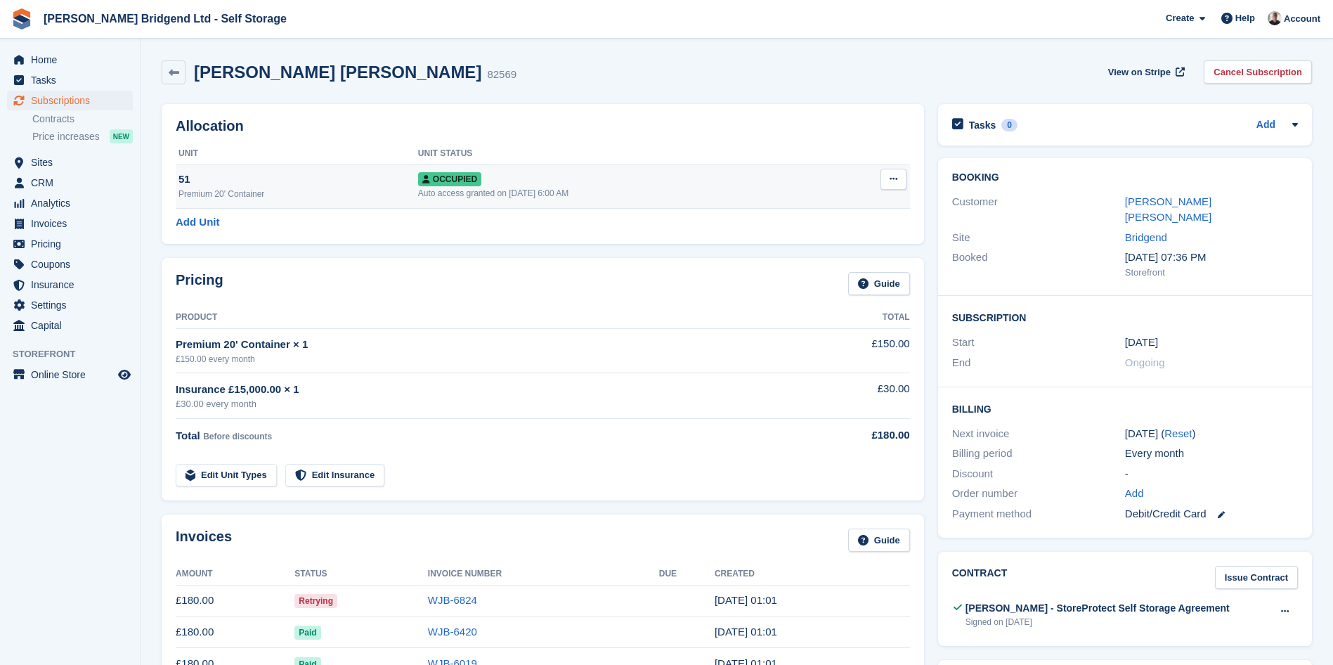
click at [884, 178] on button at bounding box center [894, 179] width 26 height 21
click at [801, 201] on p "Overlock" at bounding box center [839, 206] width 122 height 18
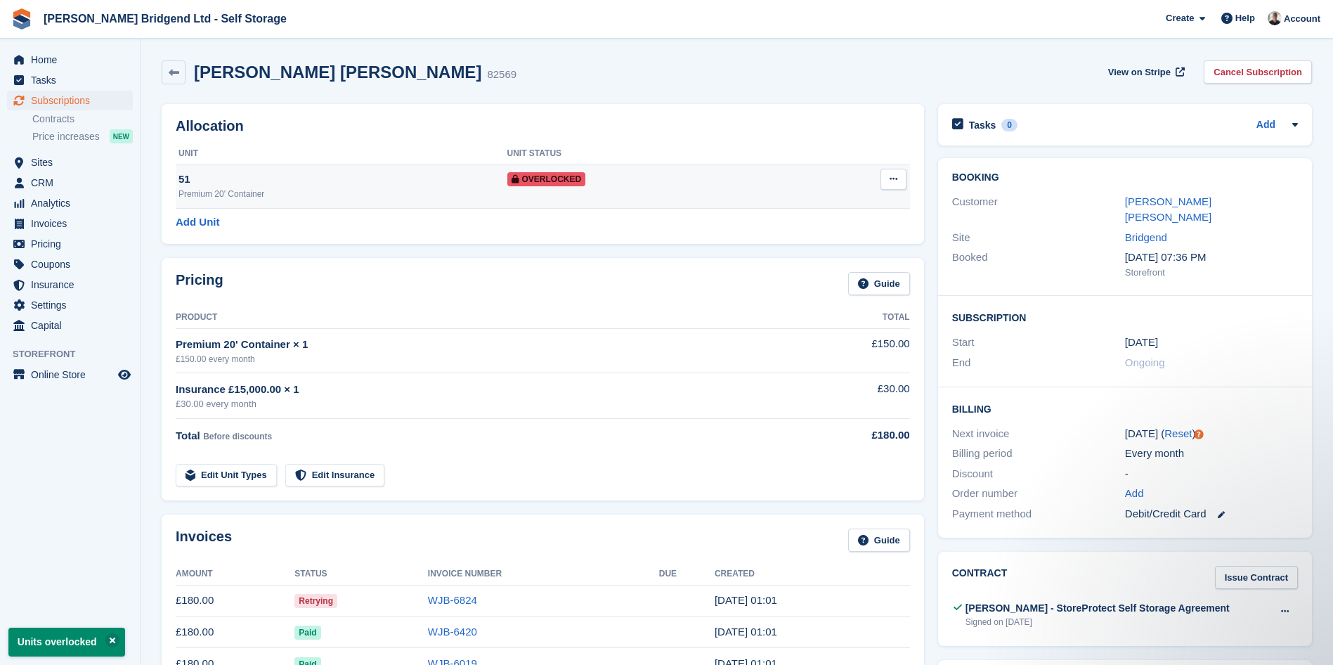
click at [656, 200] on td "Overlocked" at bounding box center [653, 186] width 293 height 44
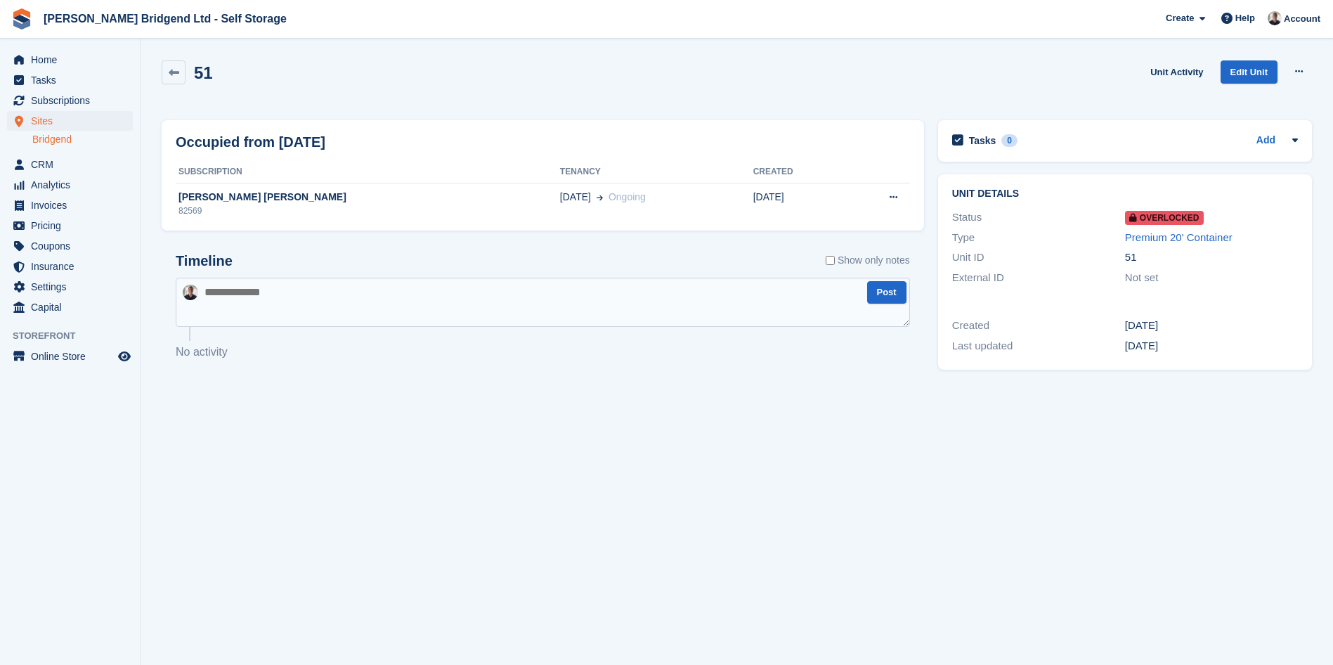
click at [523, 292] on textarea at bounding box center [543, 302] width 734 height 49
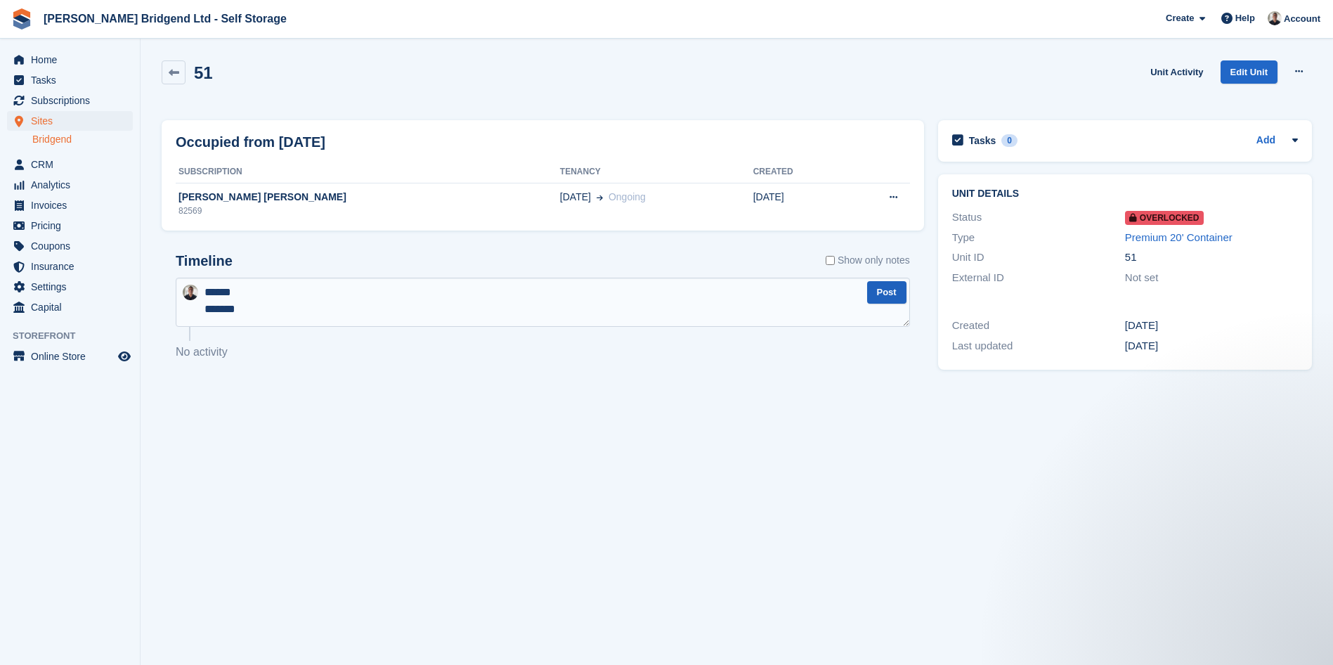
type textarea "****** *******"
click at [890, 294] on button "Post" at bounding box center [886, 292] width 39 height 23
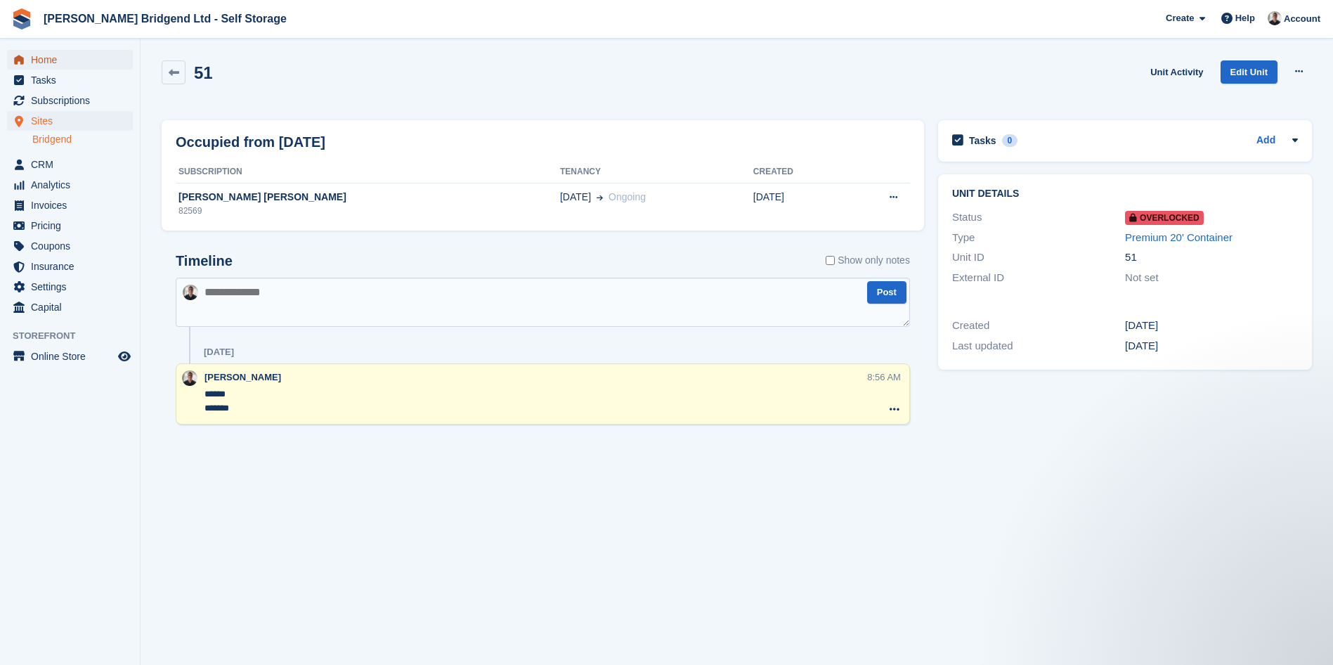
click at [52, 62] on span "Home" at bounding box center [73, 60] width 84 height 20
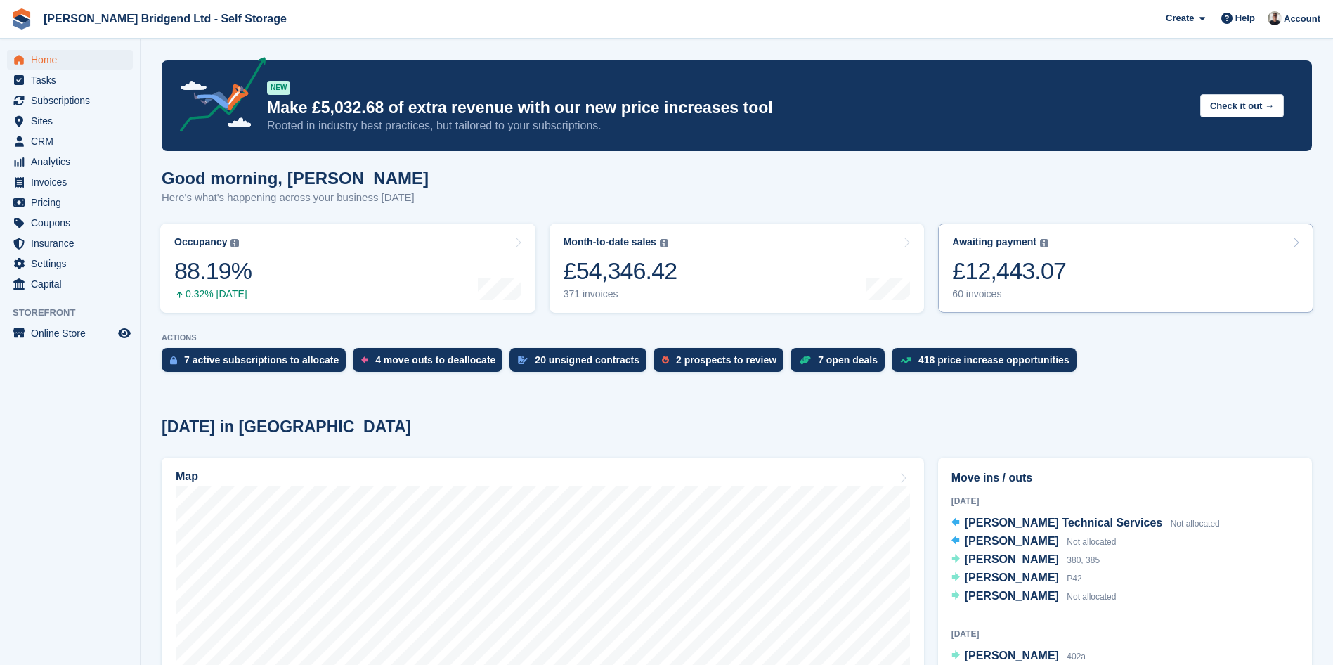
click at [1092, 297] on link "Awaiting payment The total outstanding balance on all open invoices. £12,443.07…" at bounding box center [1125, 267] width 375 height 89
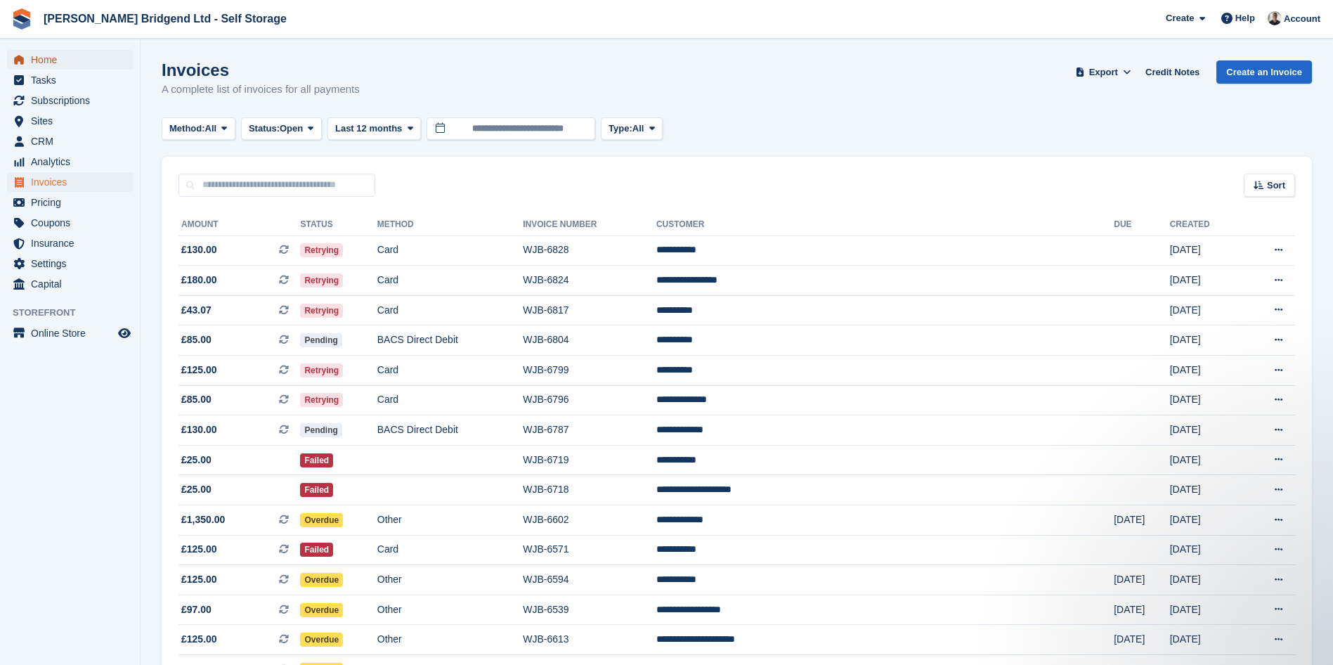
click at [85, 59] on span "Home" at bounding box center [73, 60] width 84 height 20
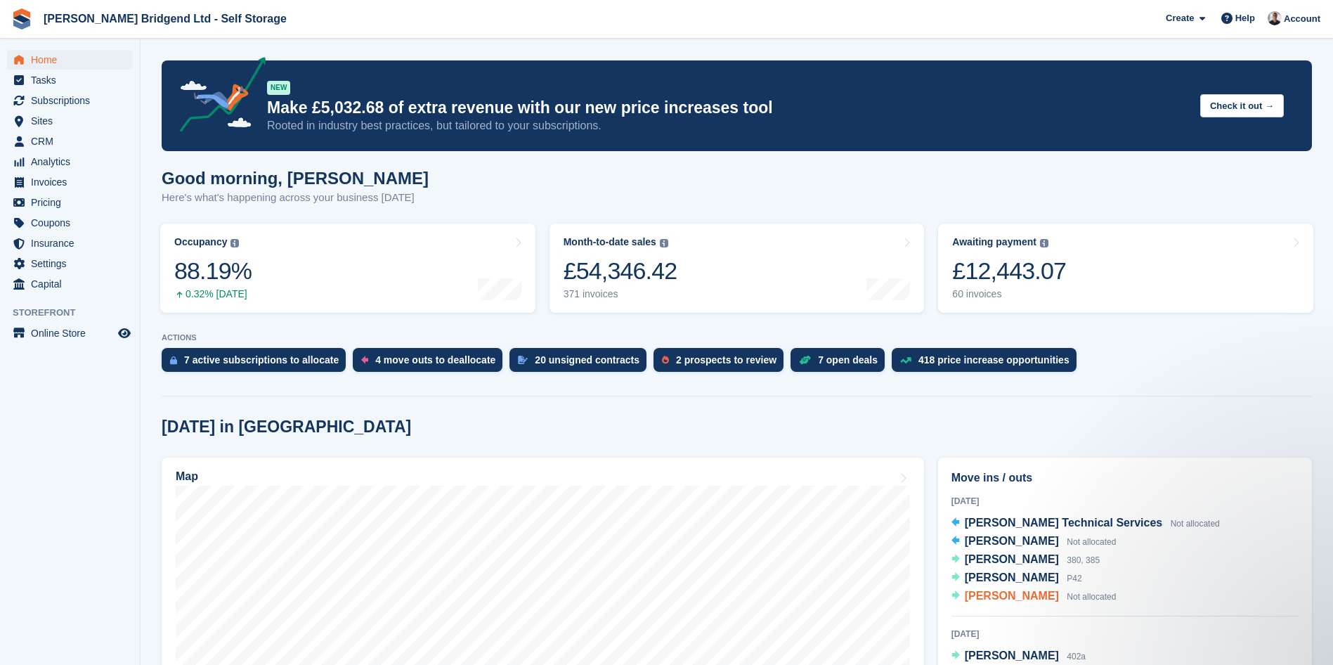
click at [1017, 597] on span "Joe Morgans" at bounding box center [1012, 596] width 94 height 12
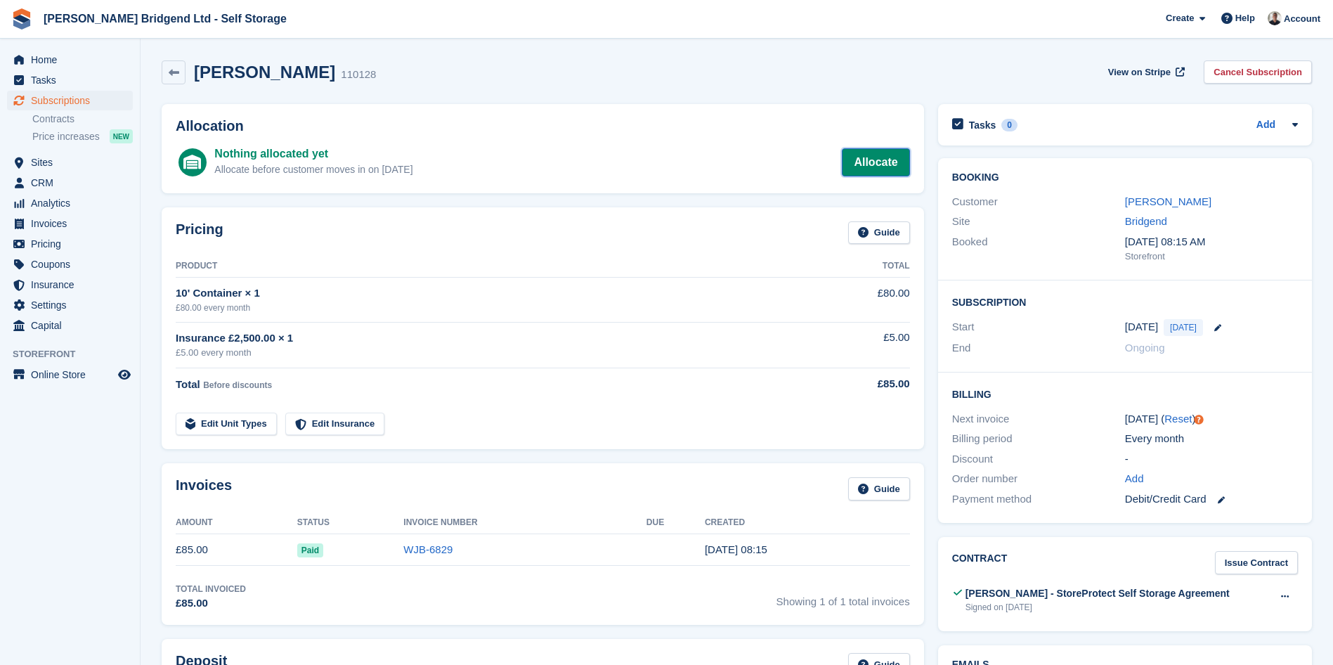
click at [864, 160] on link "Allocate" at bounding box center [875, 162] width 67 height 28
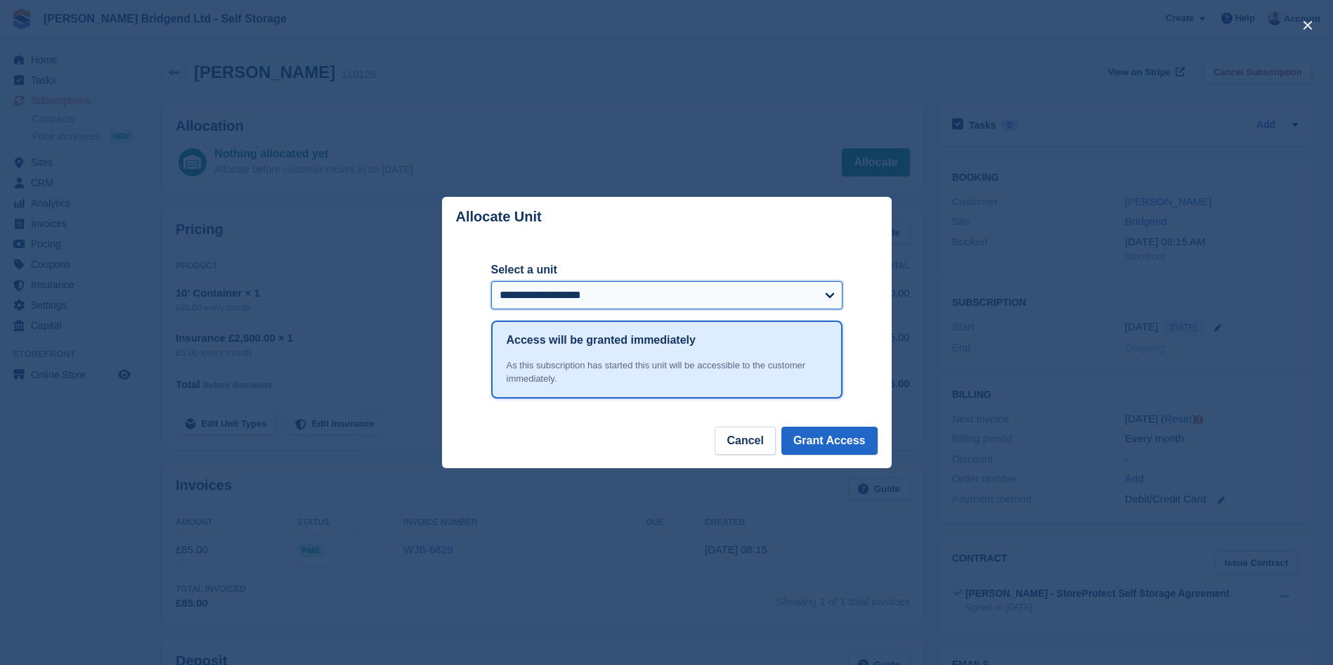
click at [583, 290] on select "**********" at bounding box center [666, 295] width 351 height 28
select select "*****"
click at [491, 282] on select "**********" at bounding box center [666, 295] width 351 height 28
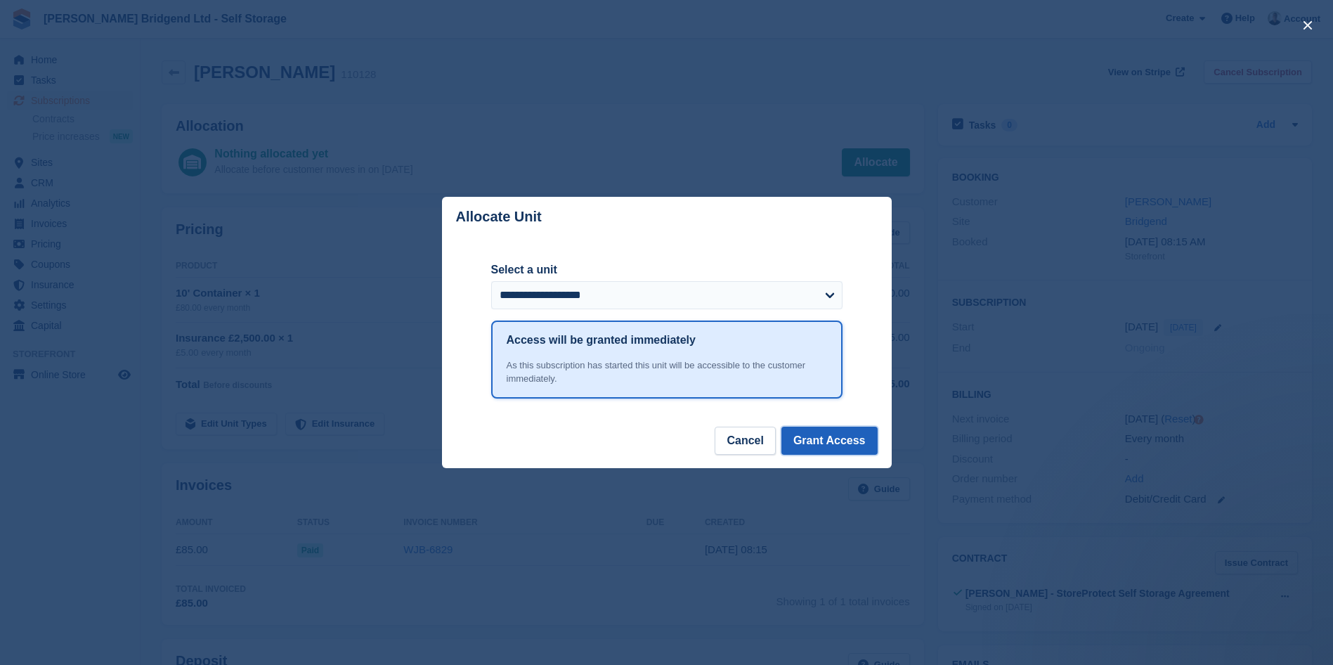
click at [829, 441] on button "Grant Access" at bounding box center [829, 441] width 96 height 28
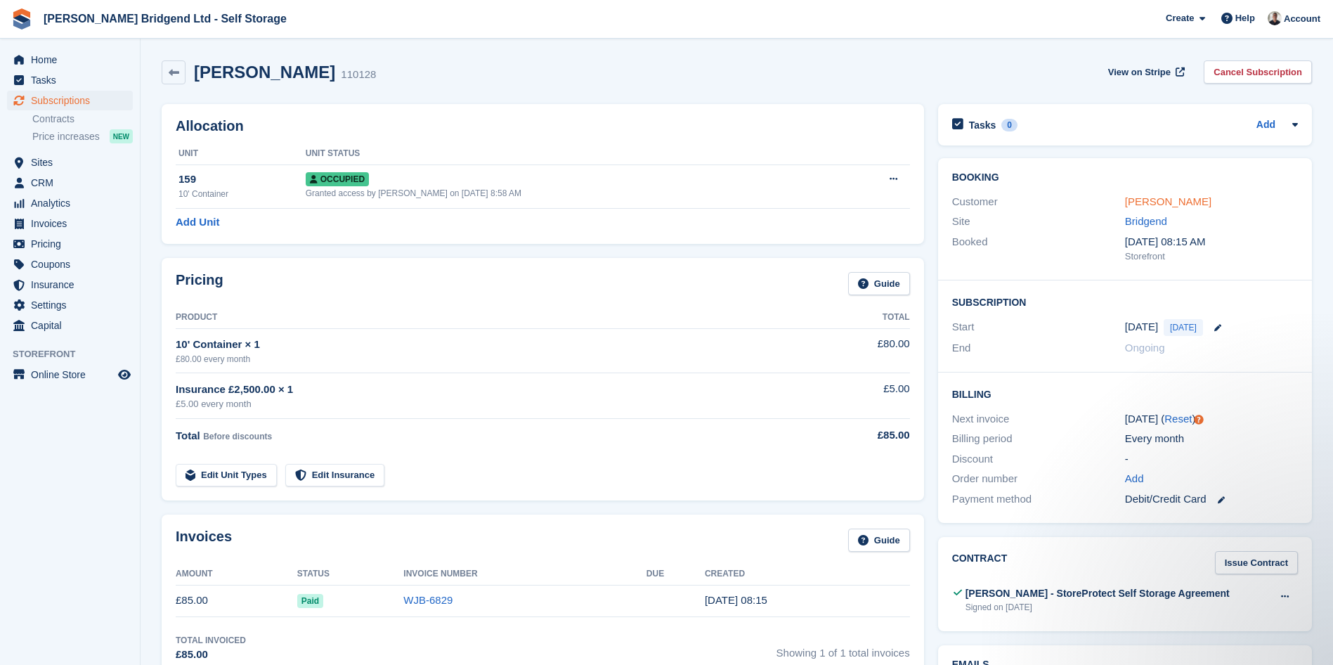
click at [1158, 201] on link "[PERSON_NAME]" at bounding box center [1168, 201] width 86 height 12
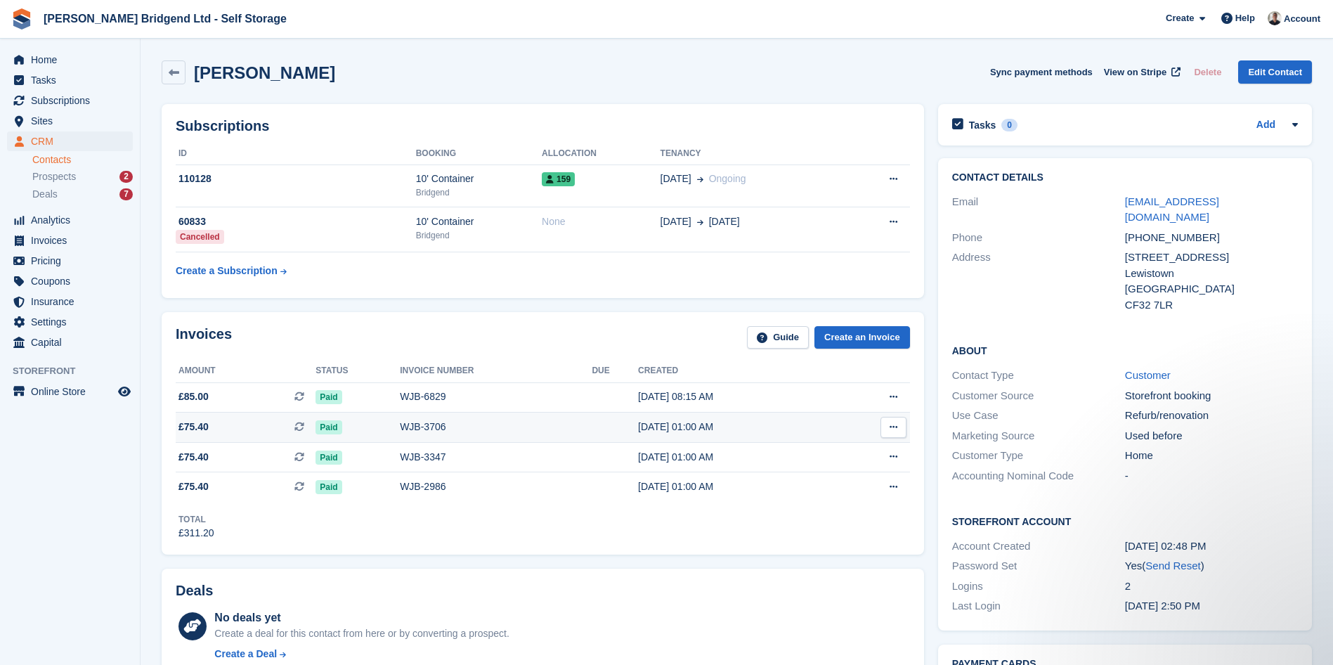
click at [405, 431] on div "WJB-3706" at bounding box center [496, 427] width 192 height 15
